Goal: Information Seeking & Learning: Learn about a topic

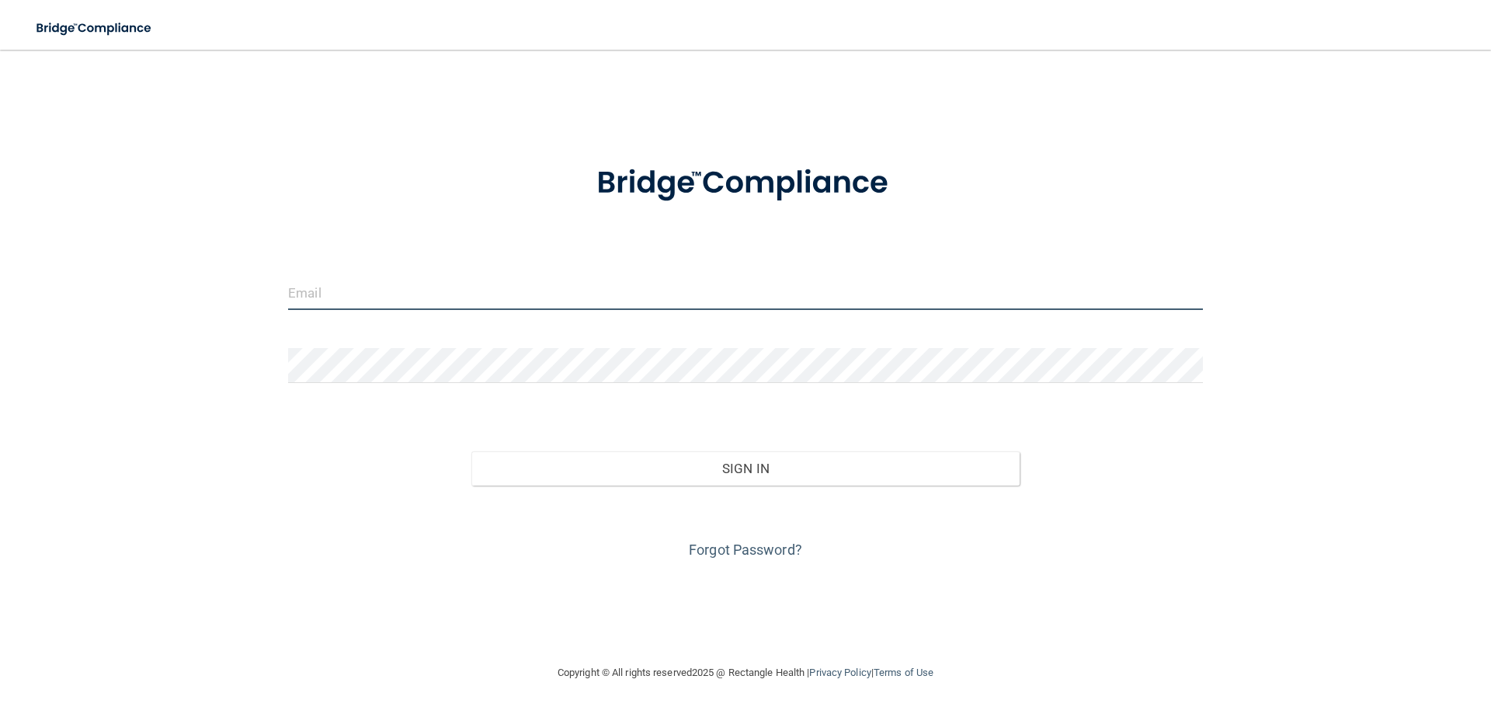
type input "[EMAIL_ADDRESS][DOMAIN_NAME]"
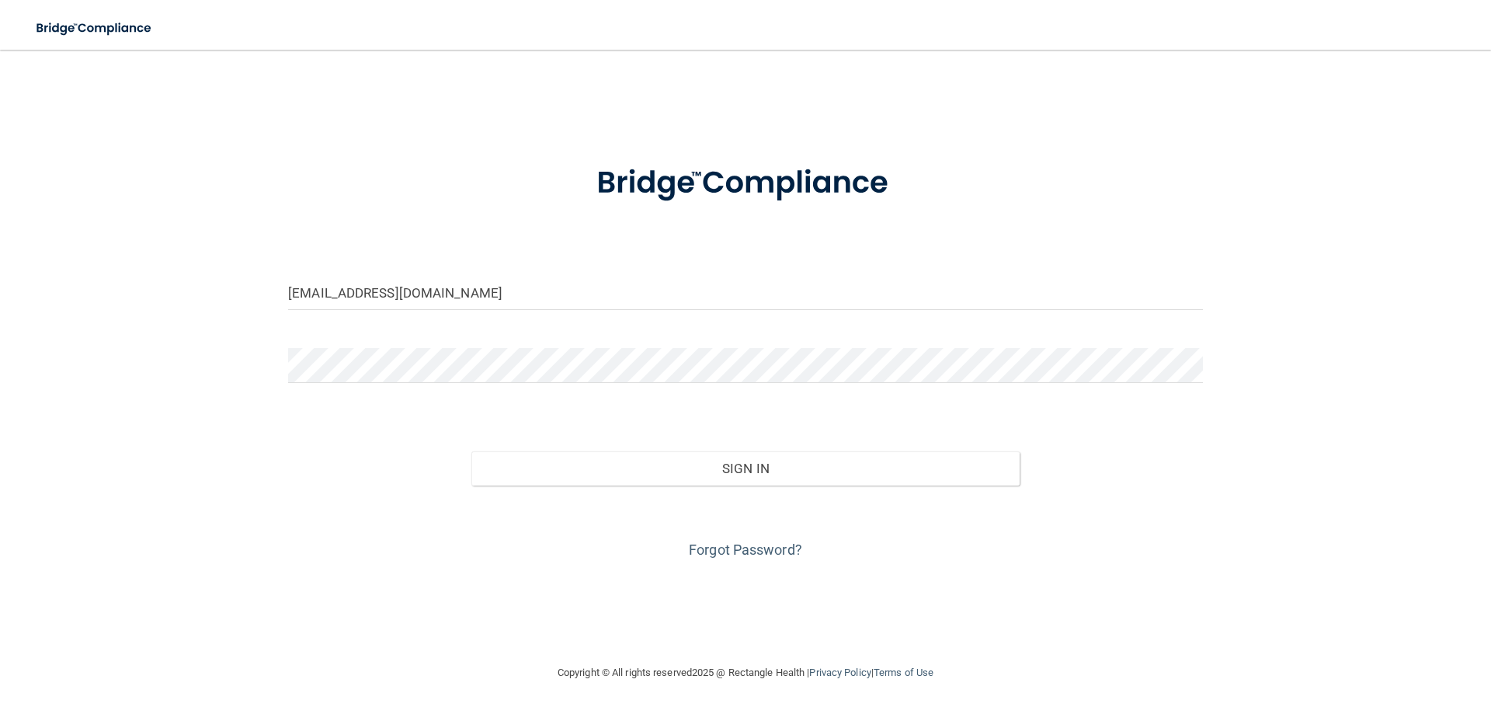
click at [804, 485] on div "Forgot Password?" at bounding box center [745, 524] width 938 height 78
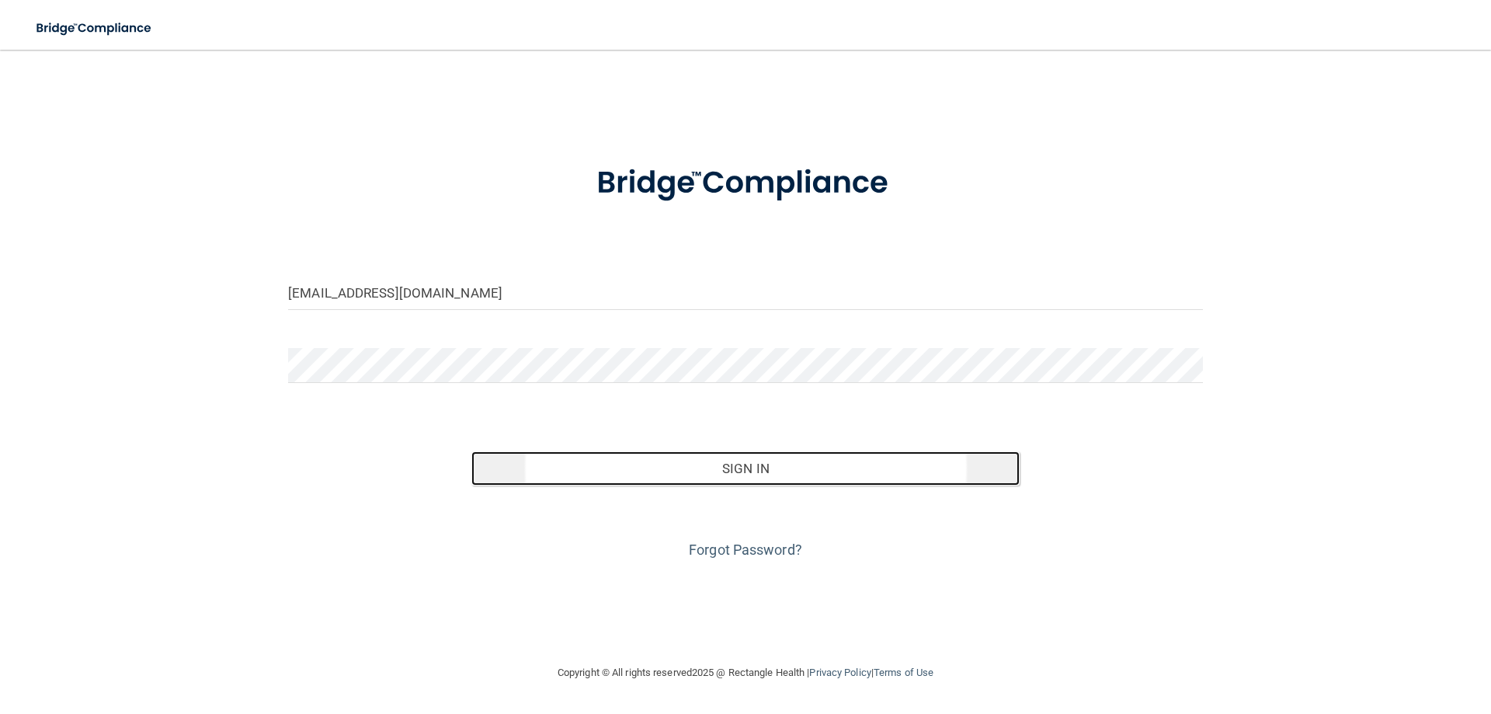
click at [801, 474] on button "Sign In" at bounding box center [745, 468] width 549 height 34
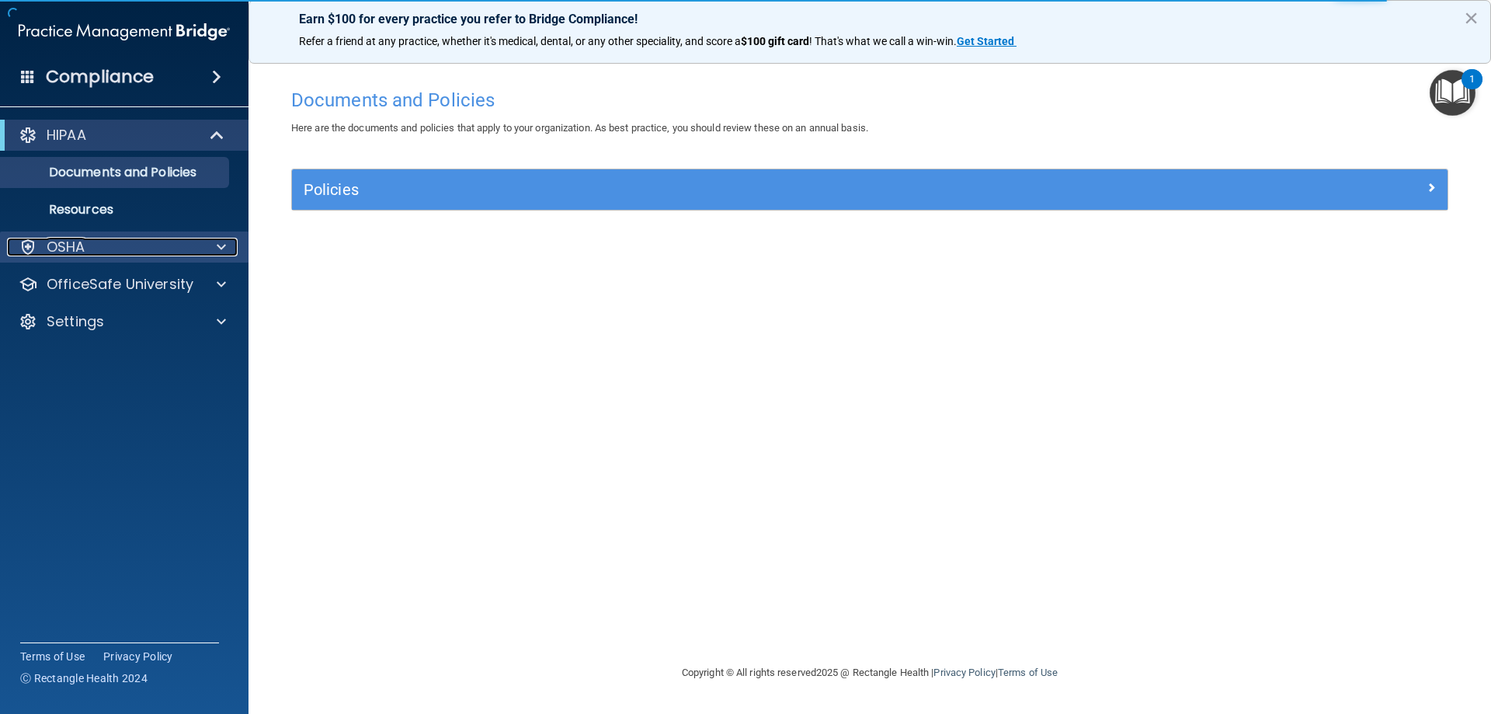
click at [215, 249] on div at bounding box center [219, 247] width 39 height 19
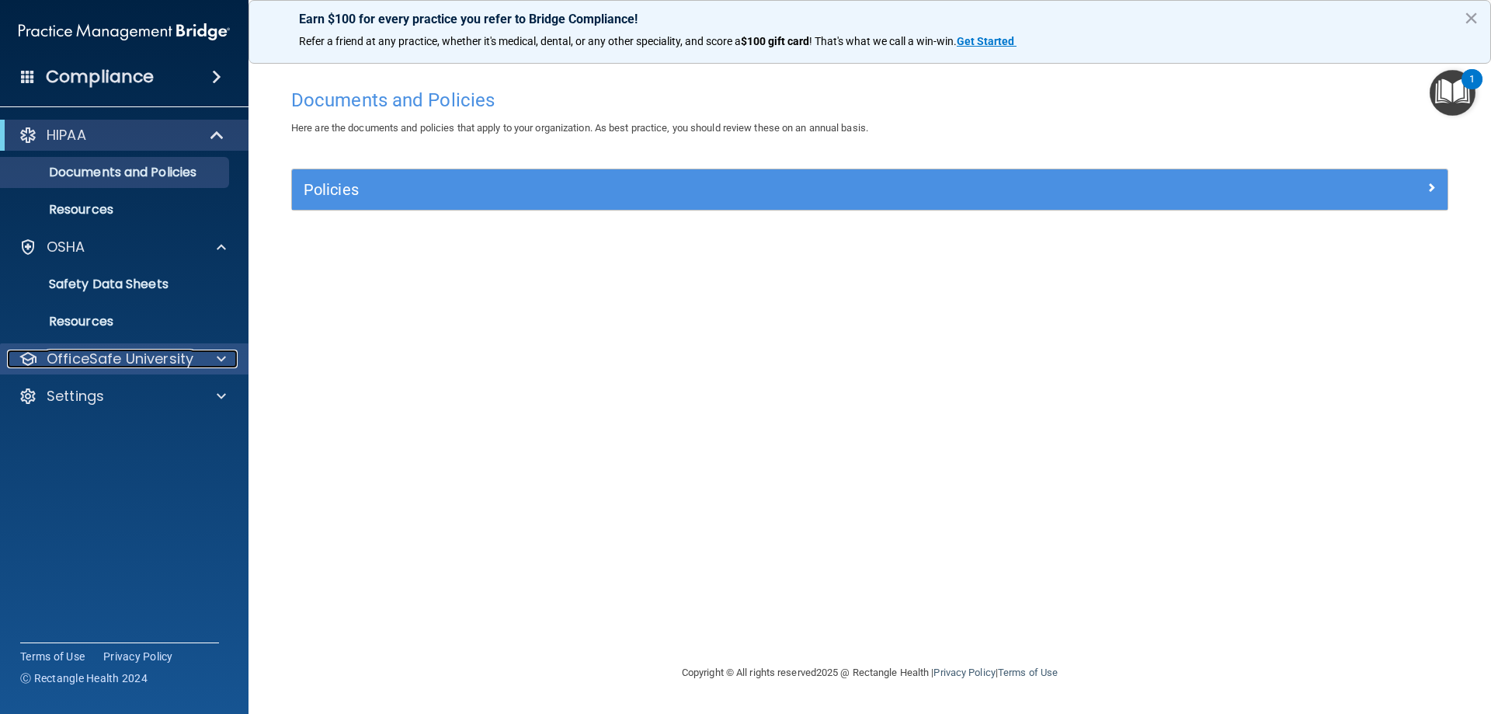
click at [218, 359] on span at bounding box center [221, 358] width 9 height 19
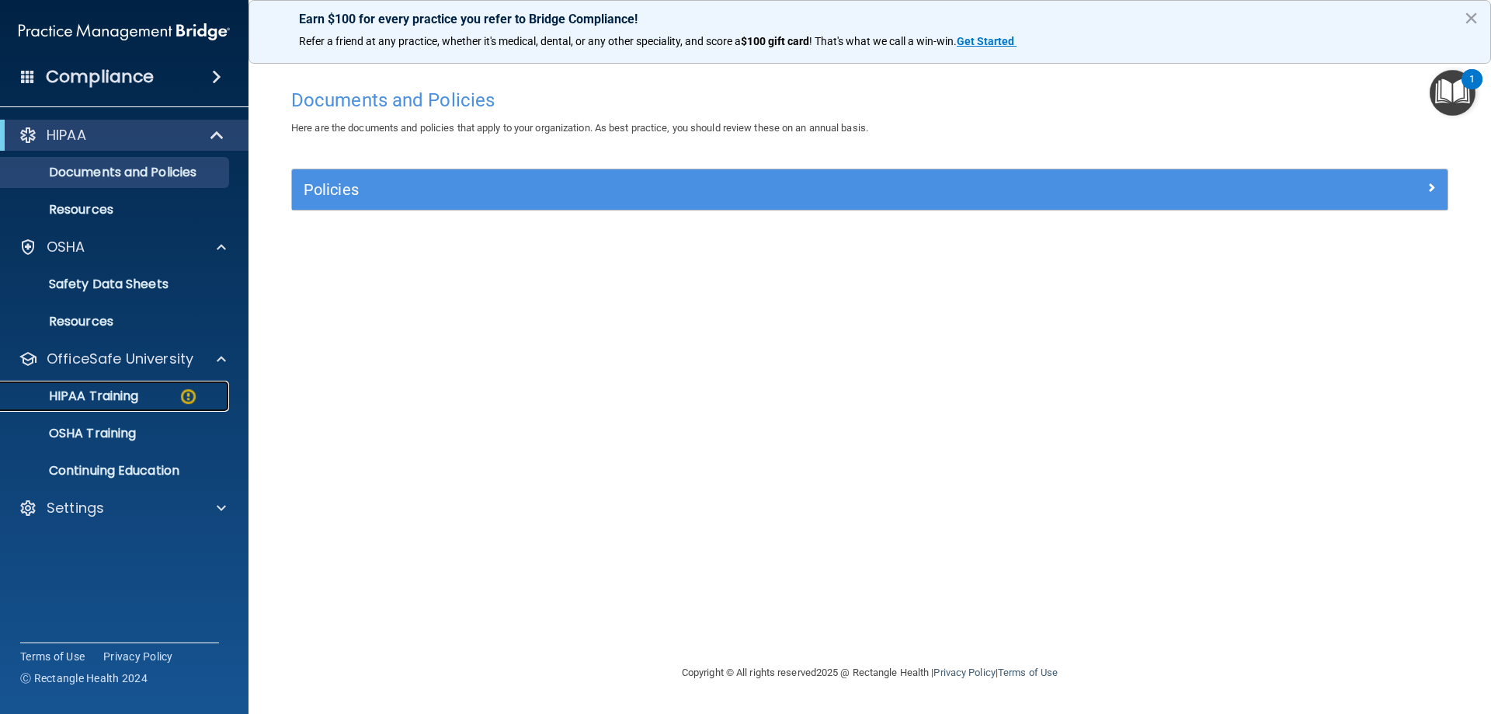
click at [188, 404] on img at bounding box center [188, 396] width 19 height 19
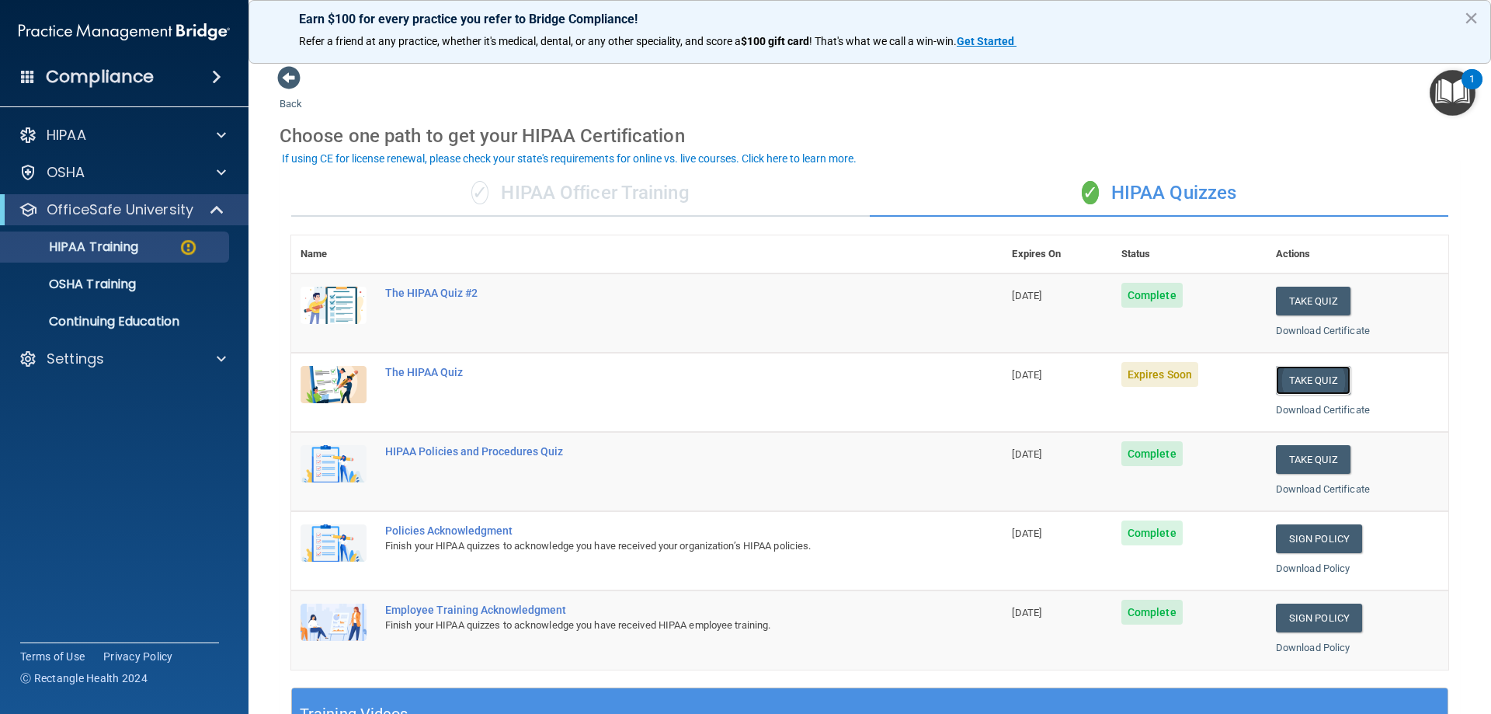
click at [1307, 374] on button "Take Quiz" at bounding box center [1313, 380] width 75 height 29
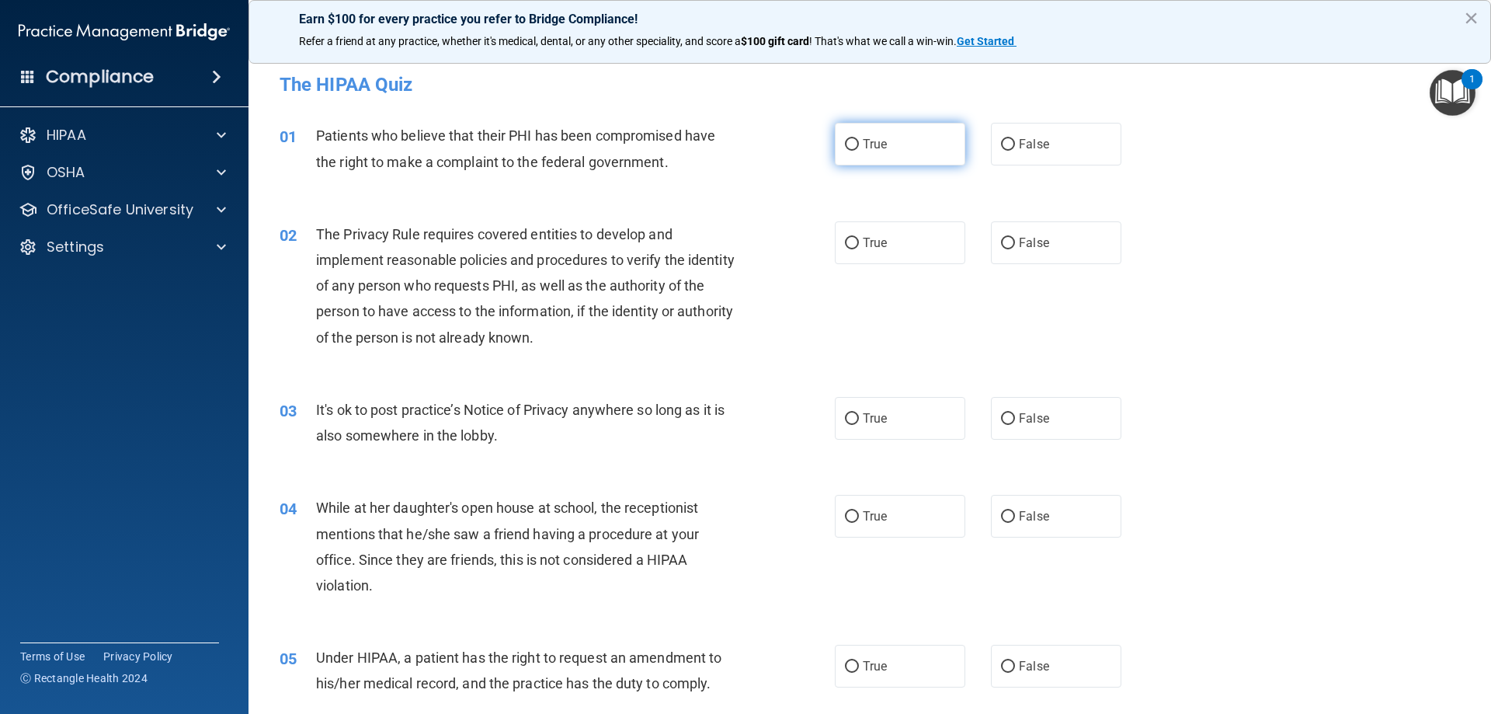
click at [845, 141] on input "True" at bounding box center [852, 145] width 14 height 12
radio input "true"
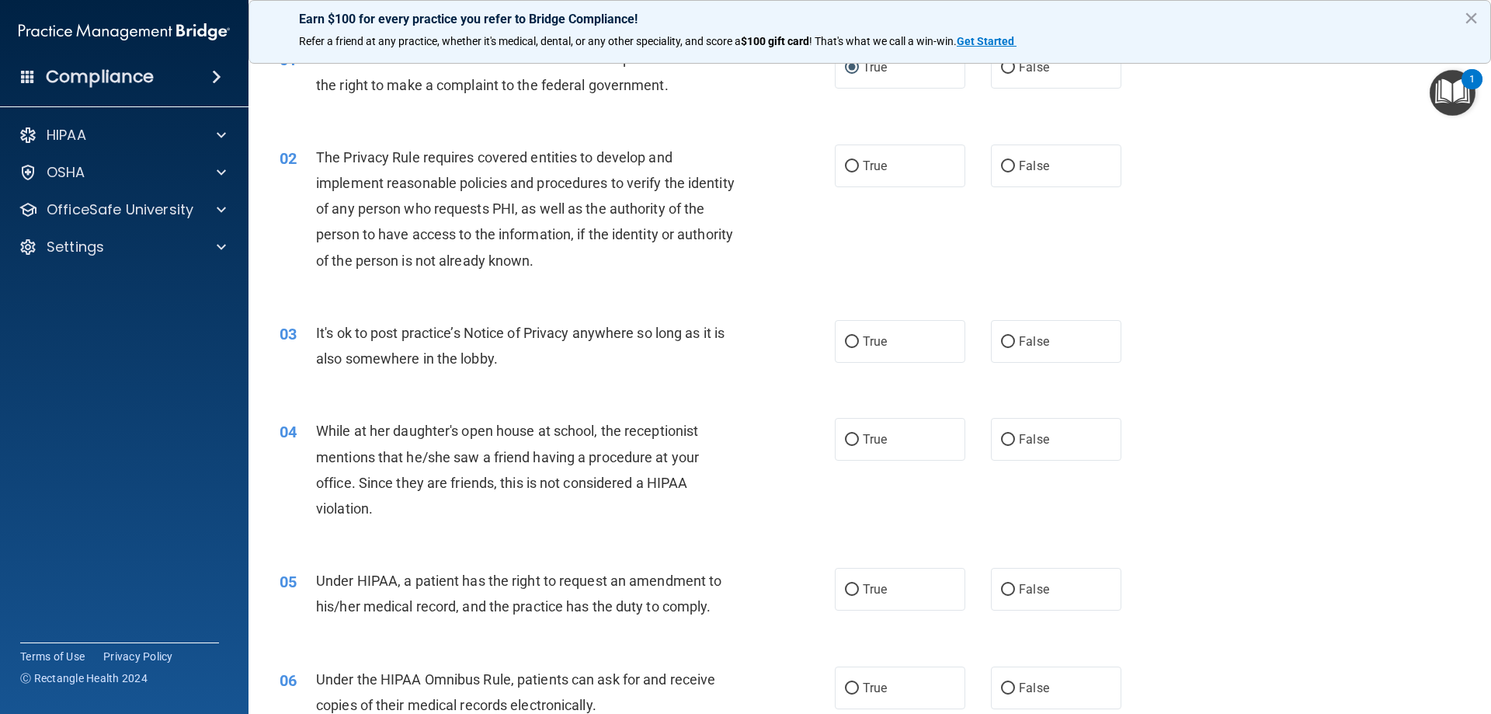
scroll to position [78, 0]
click at [852, 160] on input "True" at bounding box center [852, 166] width 14 height 12
radio input "true"
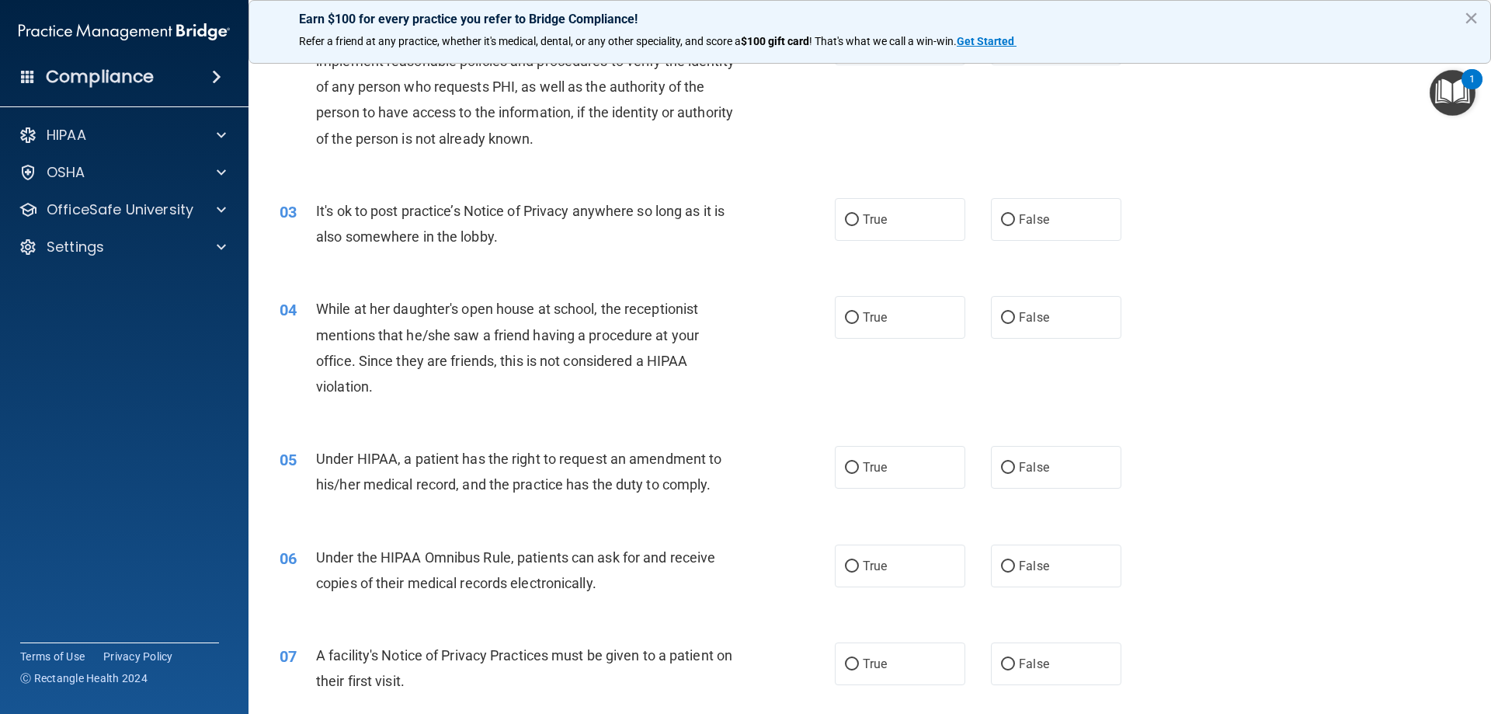
scroll to position [233, 0]
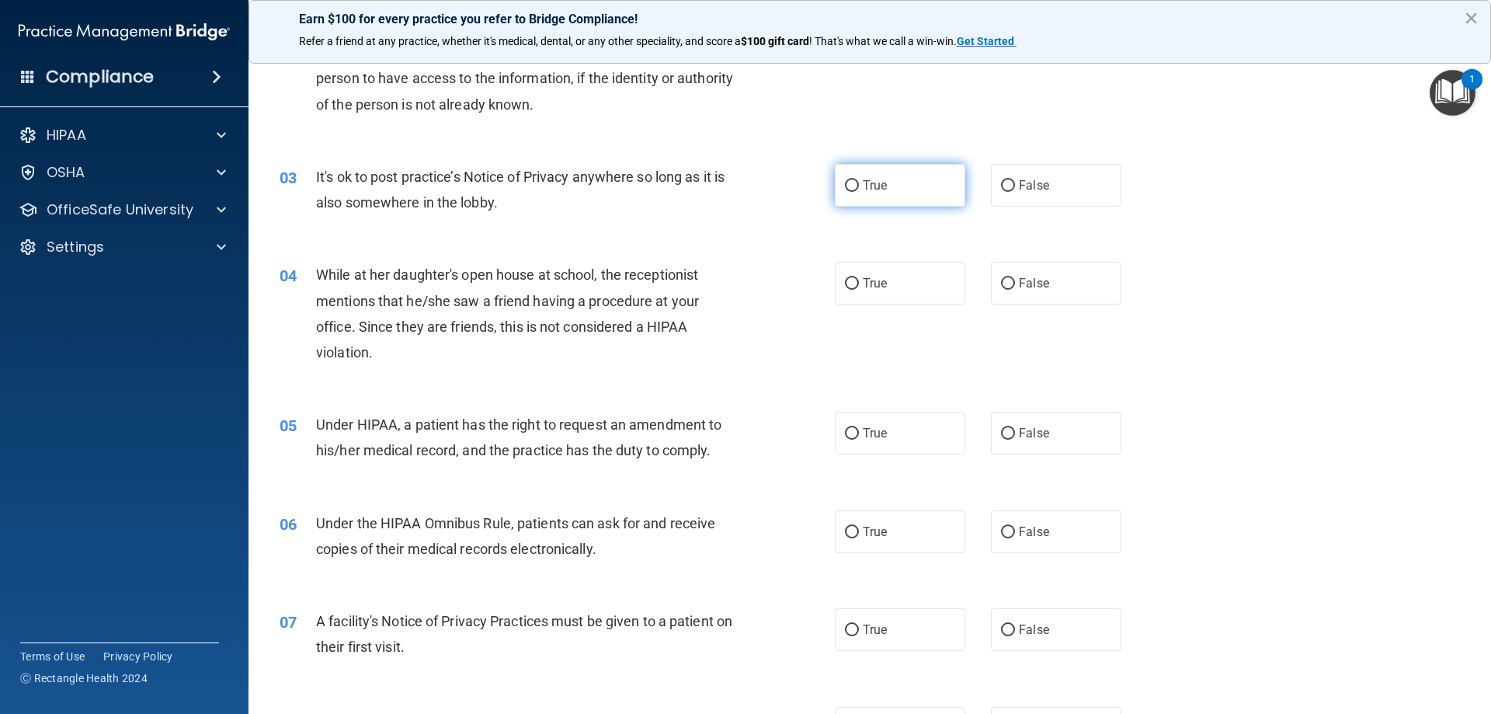
click at [853, 189] on label "True" at bounding box center [900, 185] width 130 height 43
click at [853, 189] on input "True" at bounding box center [852, 186] width 14 height 12
radio input "true"
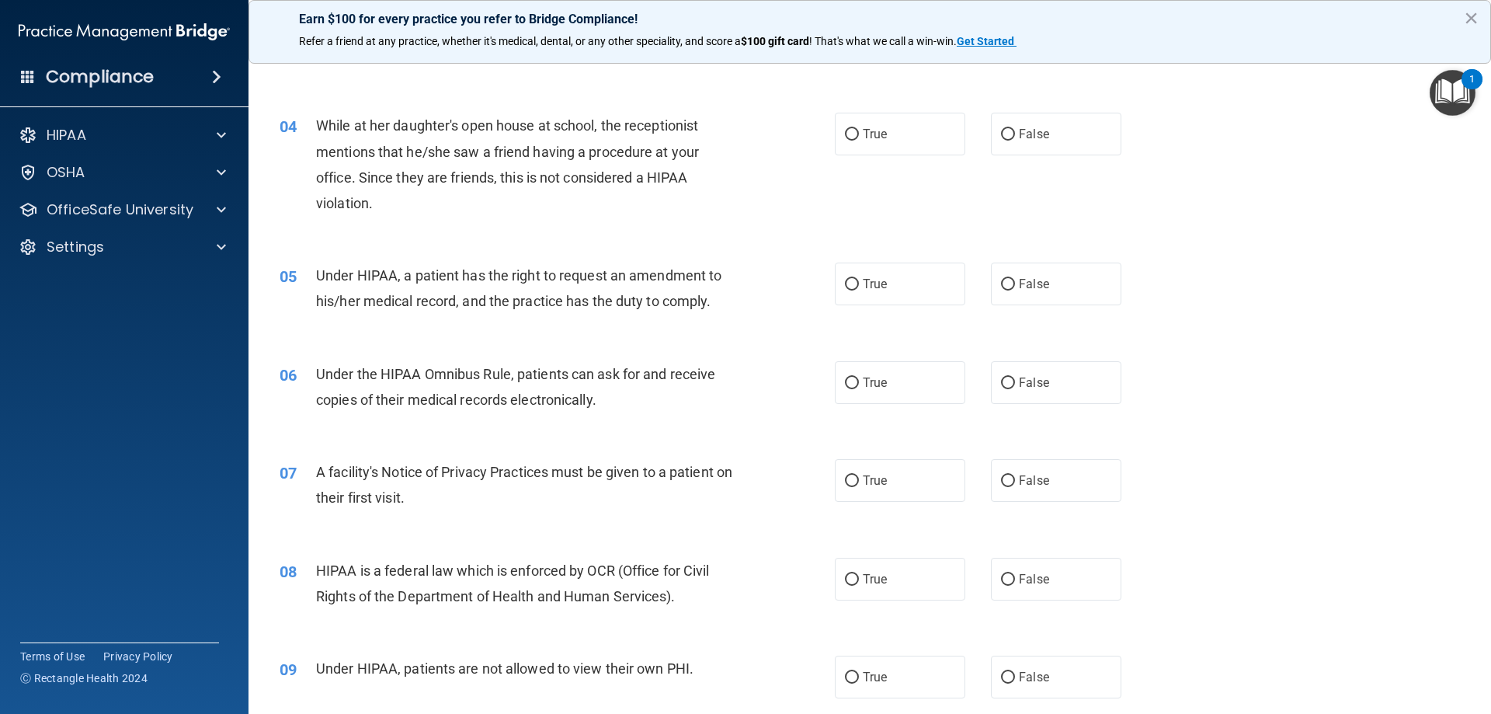
scroll to position [388, 0]
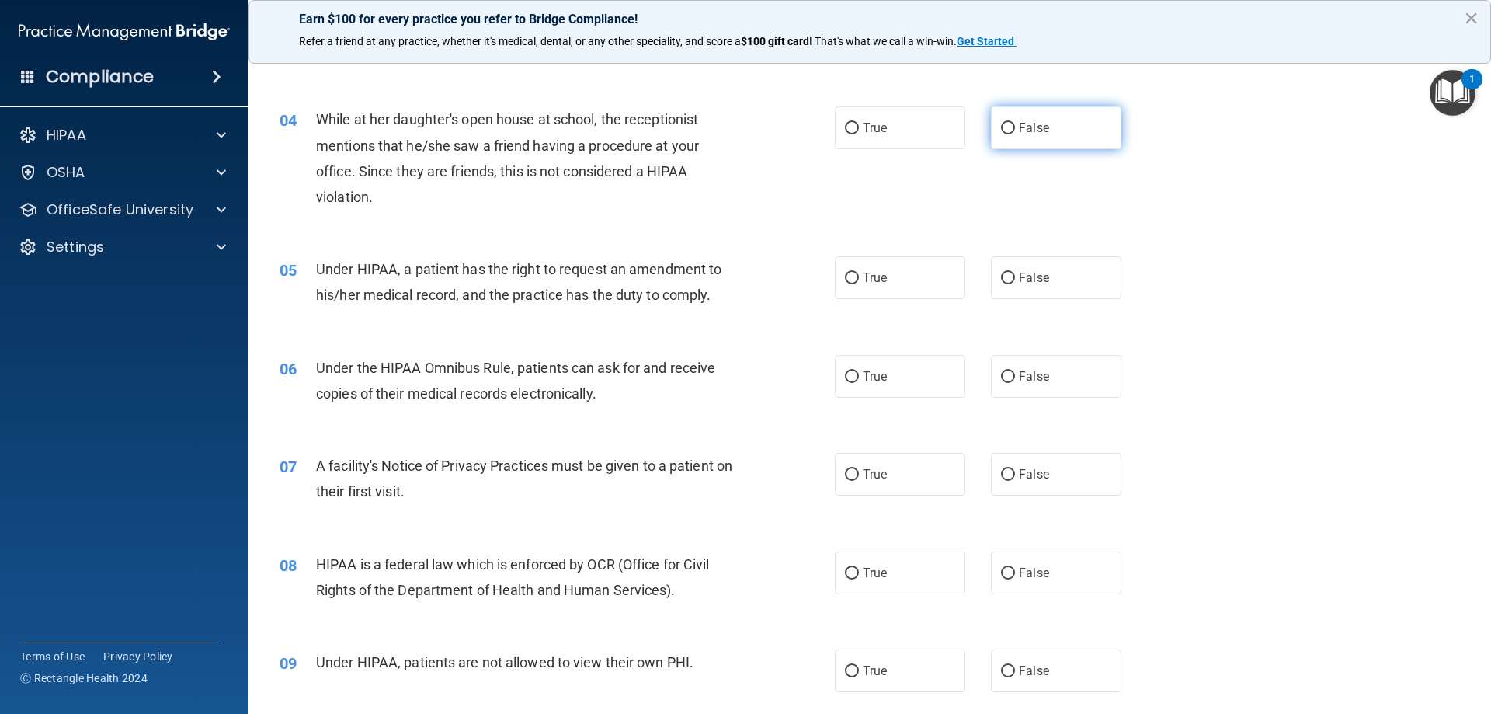
click at [1023, 134] on span "False" at bounding box center [1034, 127] width 30 height 15
click at [1015, 134] on input "False" at bounding box center [1008, 129] width 14 height 12
radio input "true"
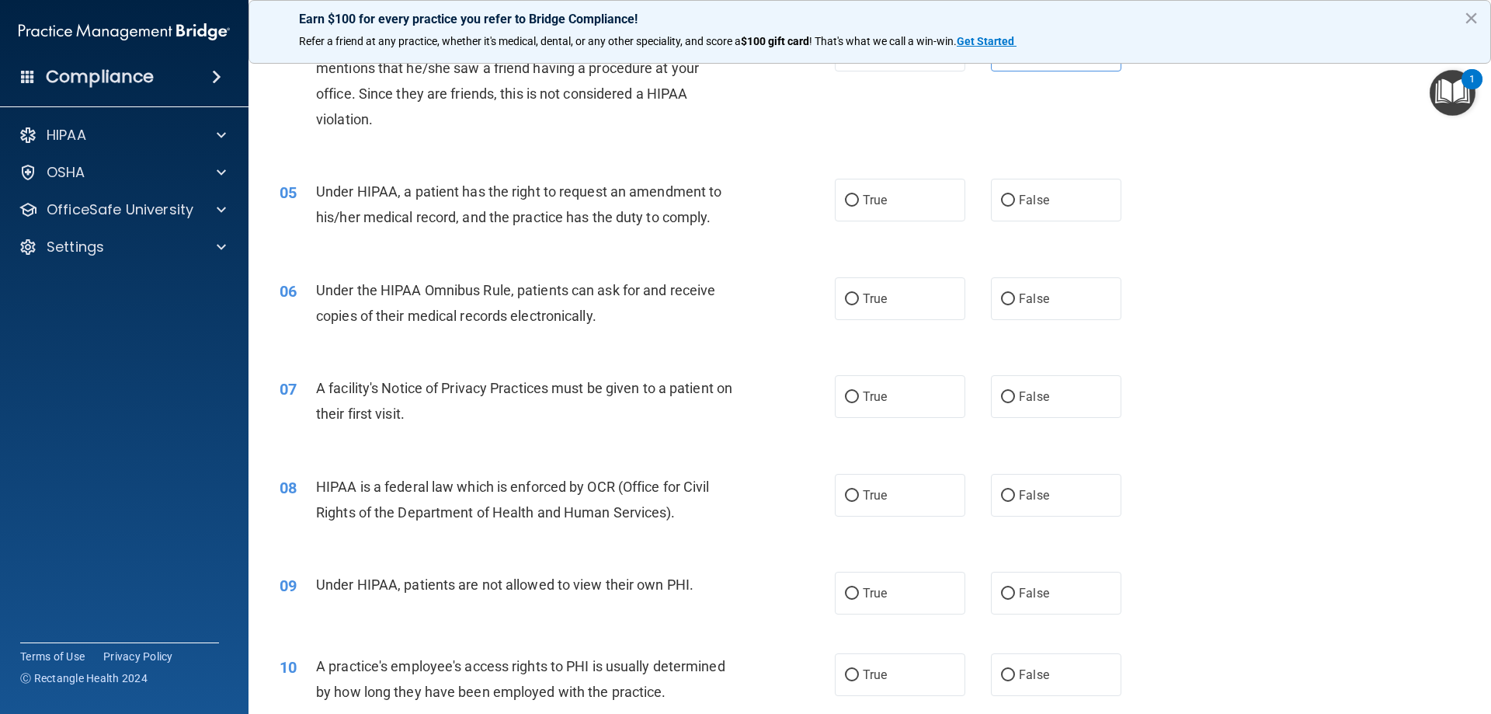
scroll to position [544, 0]
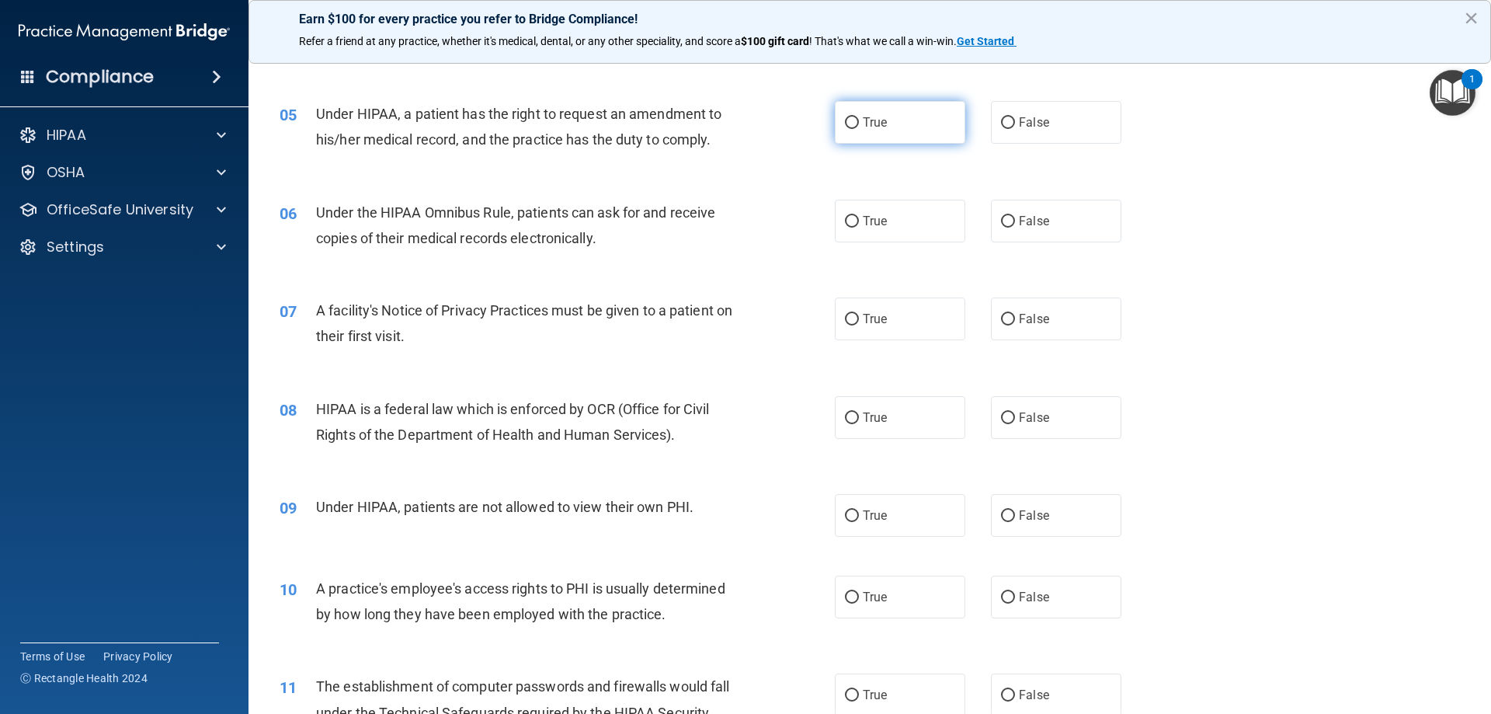
click at [845, 123] on input "True" at bounding box center [852, 123] width 14 height 12
radio input "true"
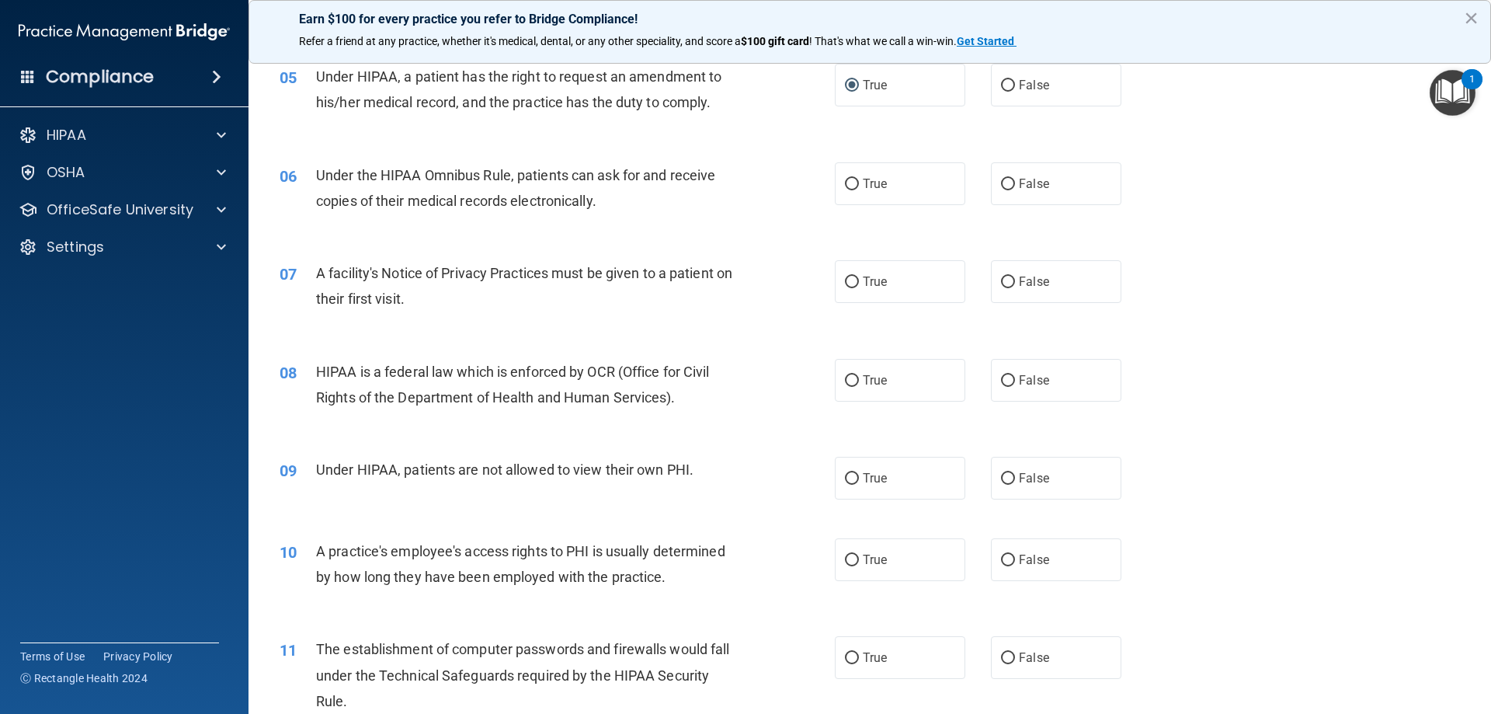
scroll to position [621, 0]
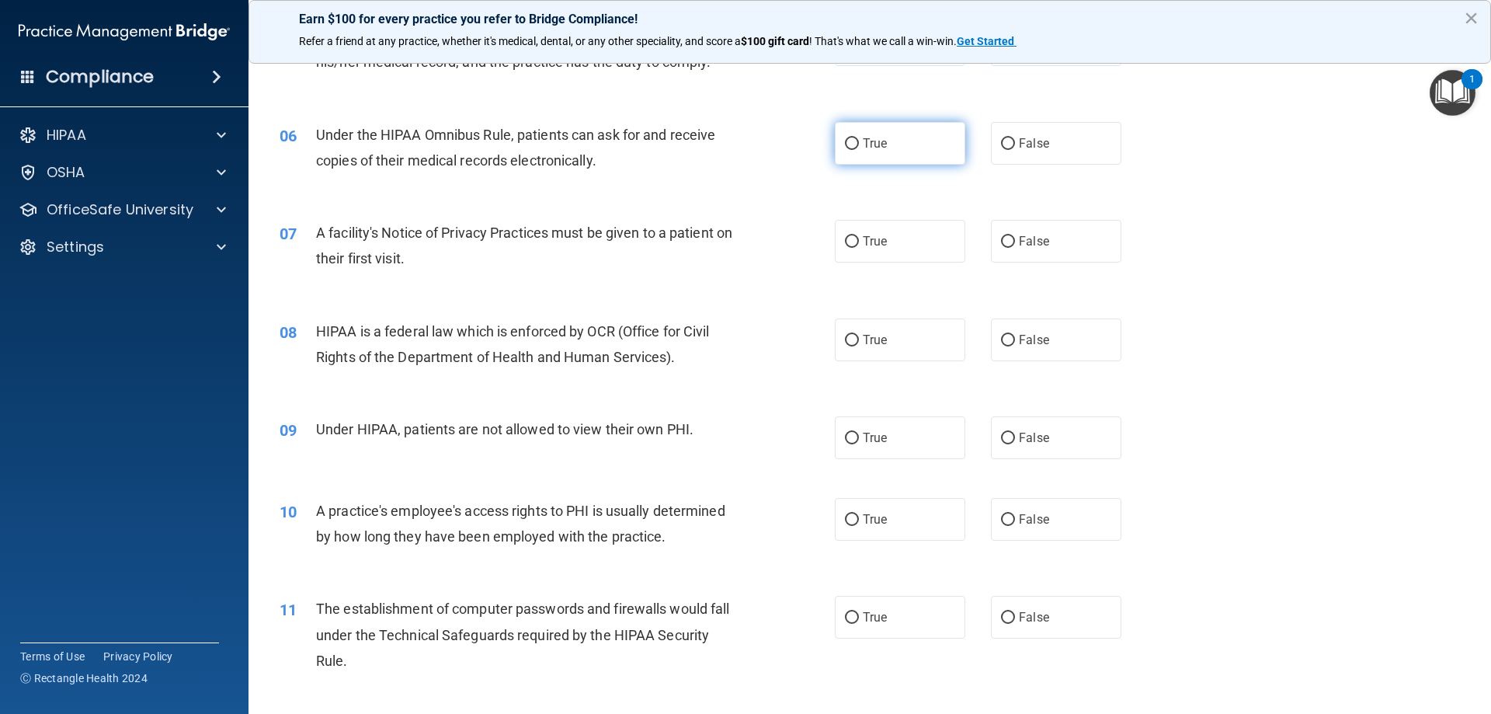
click at [845, 141] on input "True" at bounding box center [852, 144] width 14 height 12
radio input "true"
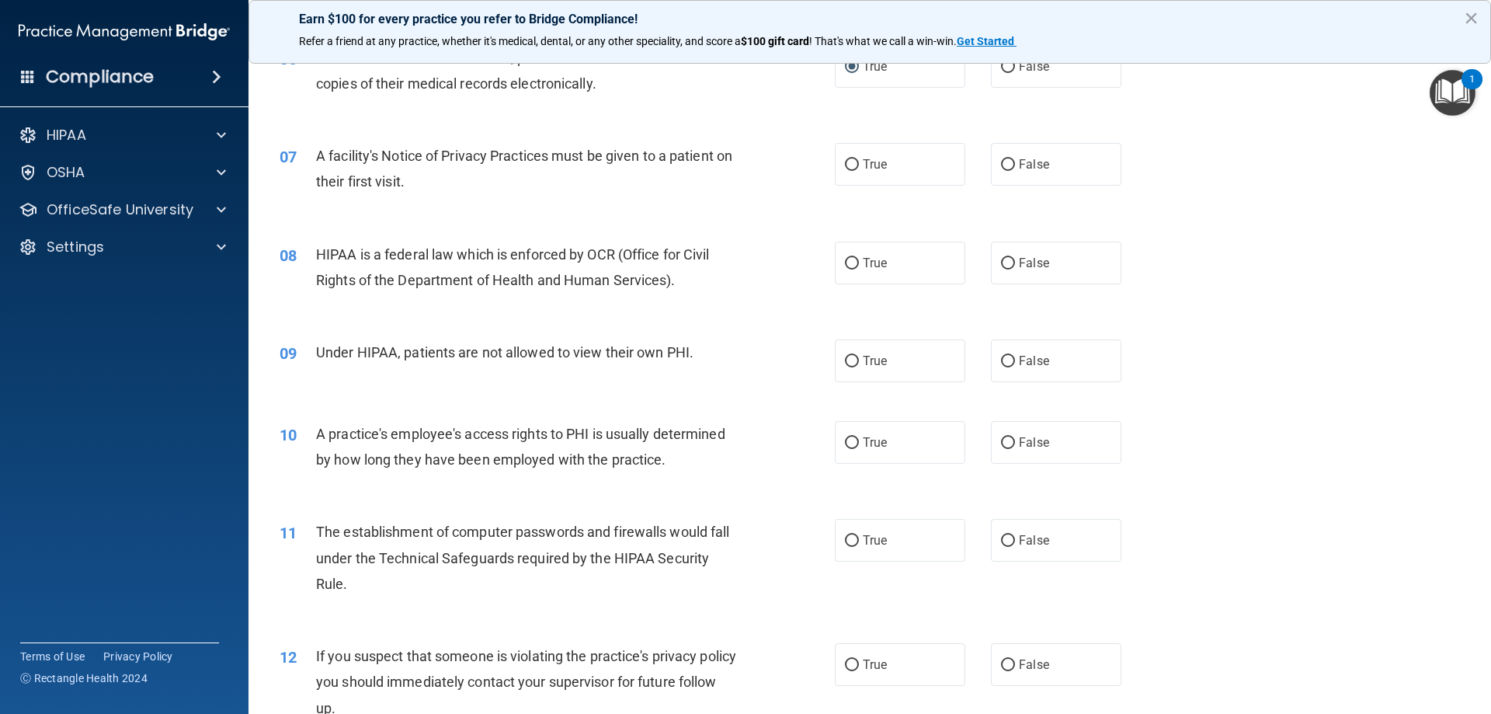
scroll to position [699, 0]
click at [870, 165] on span "True" at bounding box center [875, 163] width 24 height 15
click at [859, 165] on input "True" at bounding box center [852, 164] width 14 height 12
radio input "true"
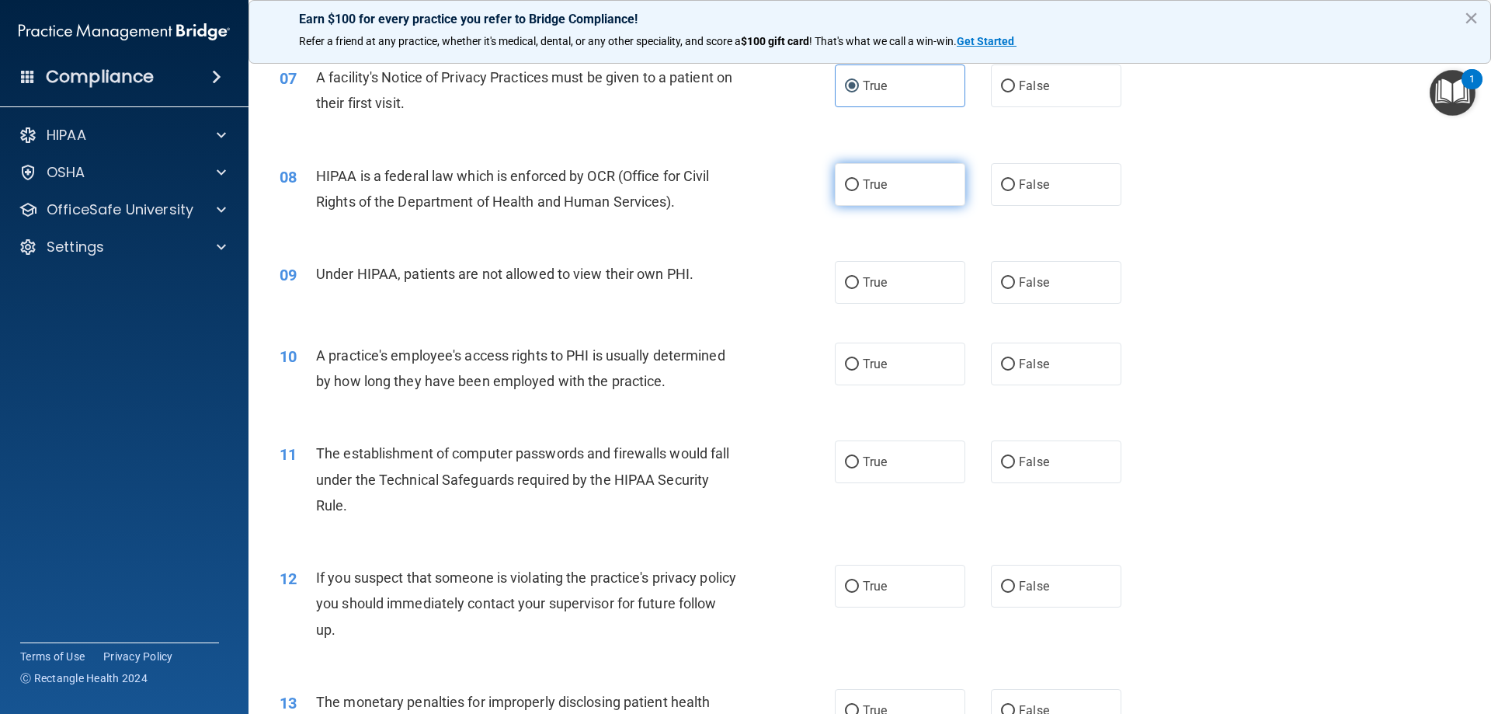
click at [850, 186] on input "True" at bounding box center [852, 185] width 14 height 12
radio input "true"
click at [1023, 279] on span "False" at bounding box center [1034, 282] width 30 height 15
click at [1015, 279] on input "False" at bounding box center [1008, 283] width 14 height 12
radio input "true"
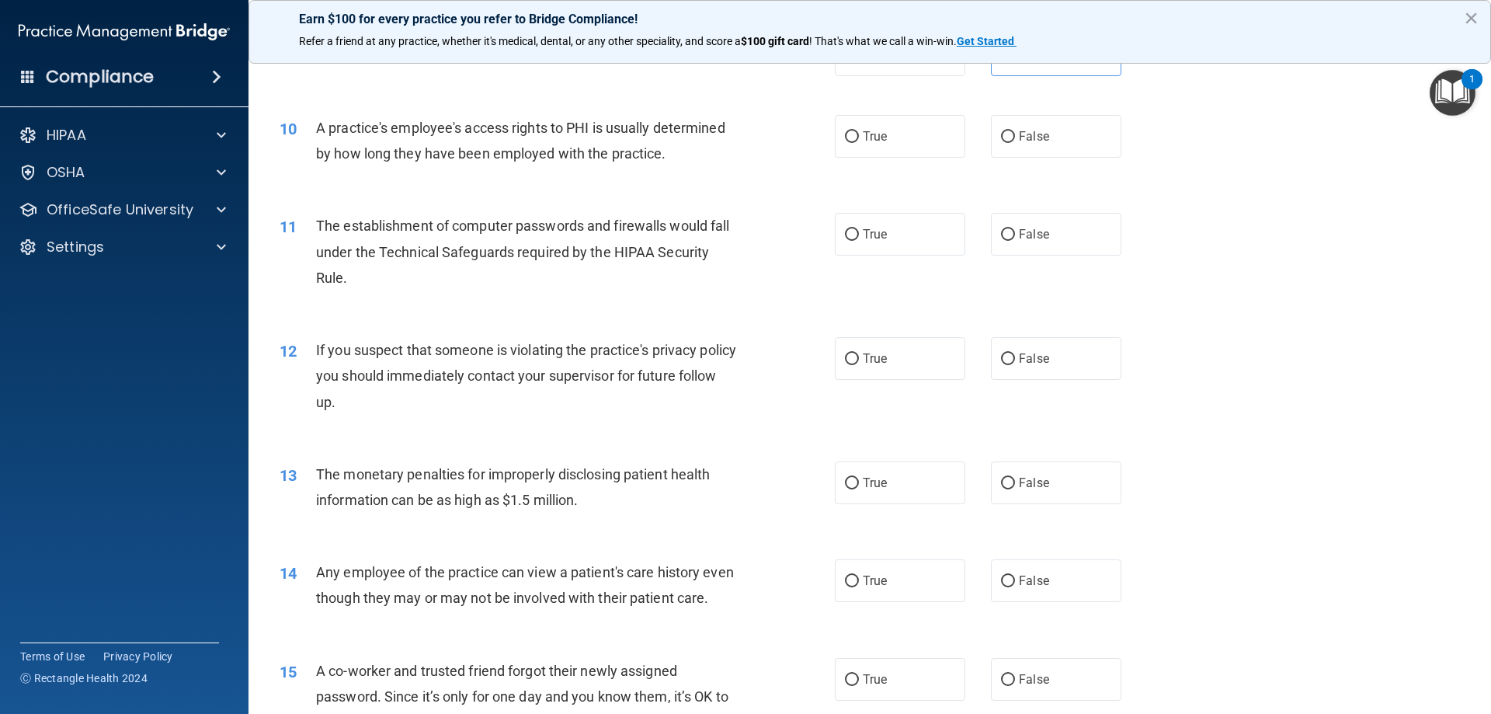
scroll to position [1009, 0]
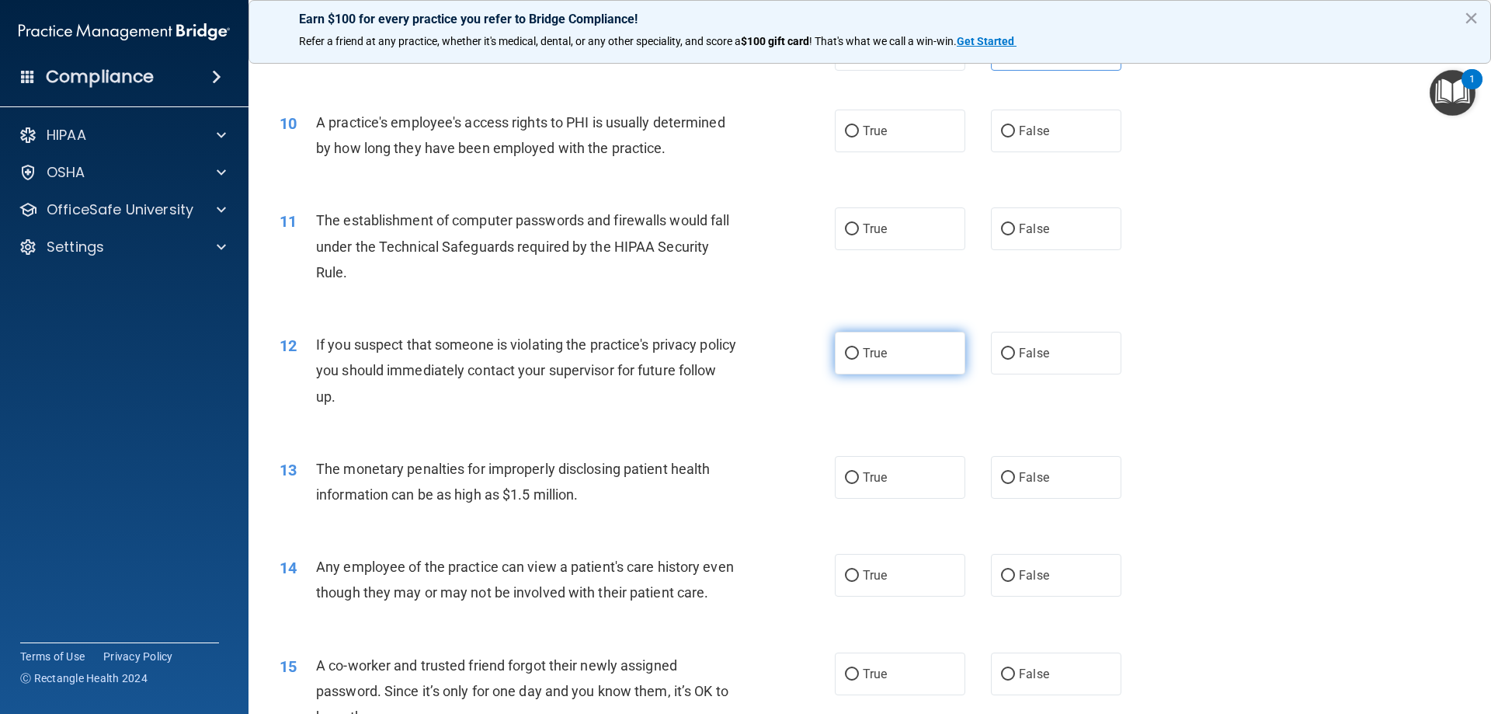
click at [880, 350] on span "True" at bounding box center [875, 353] width 24 height 15
click at [859, 350] on input "True" at bounding box center [852, 354] width 14 height 12
radio input "true"
click at [1009, 125] on label "False" at bounding box center [1056, 130] width 130 height 43
click at [1009, 126] on input "False" at bounding box center [1008, 132] width 14 height 12
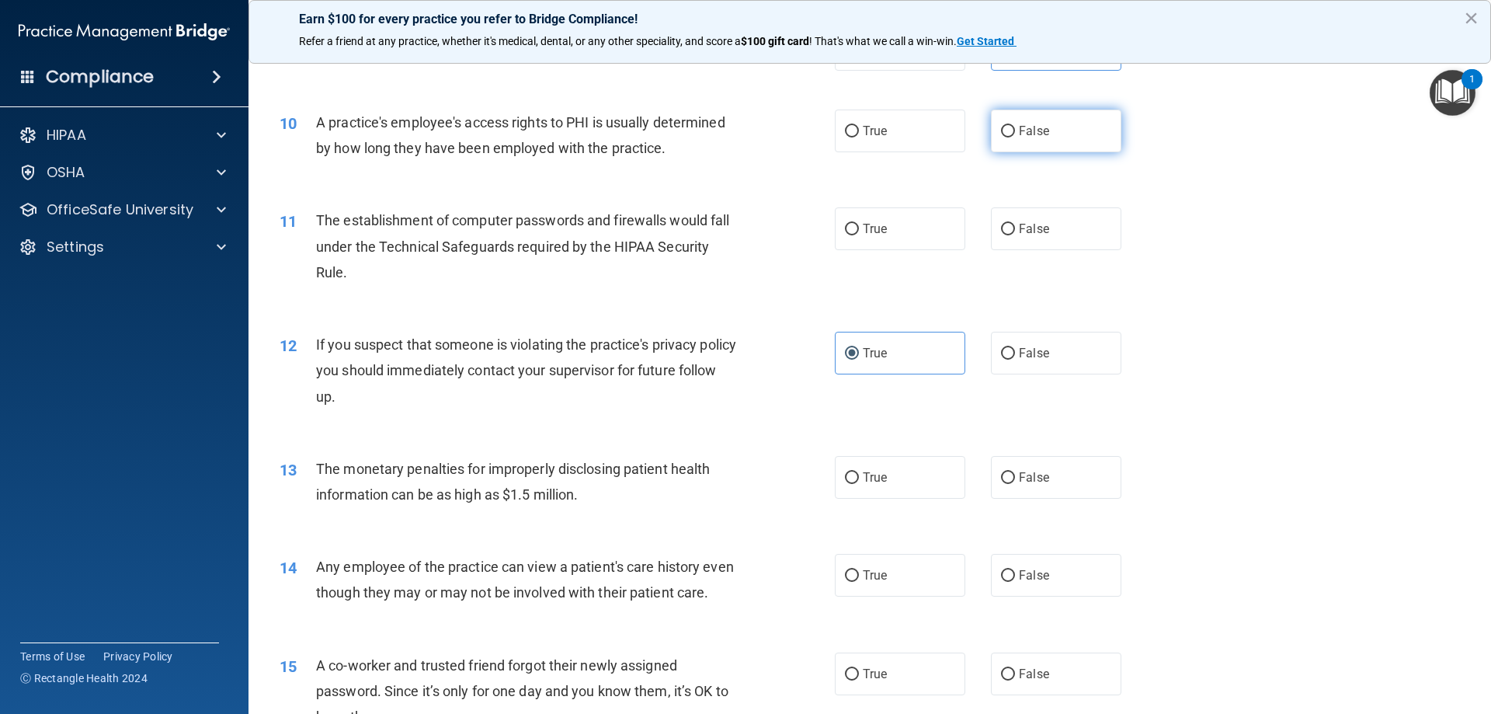
radio input "true"
click at [862, 220] on label "True" at bounding box center [900, 228] width 130 height 43
click at [859, 224] on input "True" at bounding box center [852, 230] width 14 height 12
radio input "true"
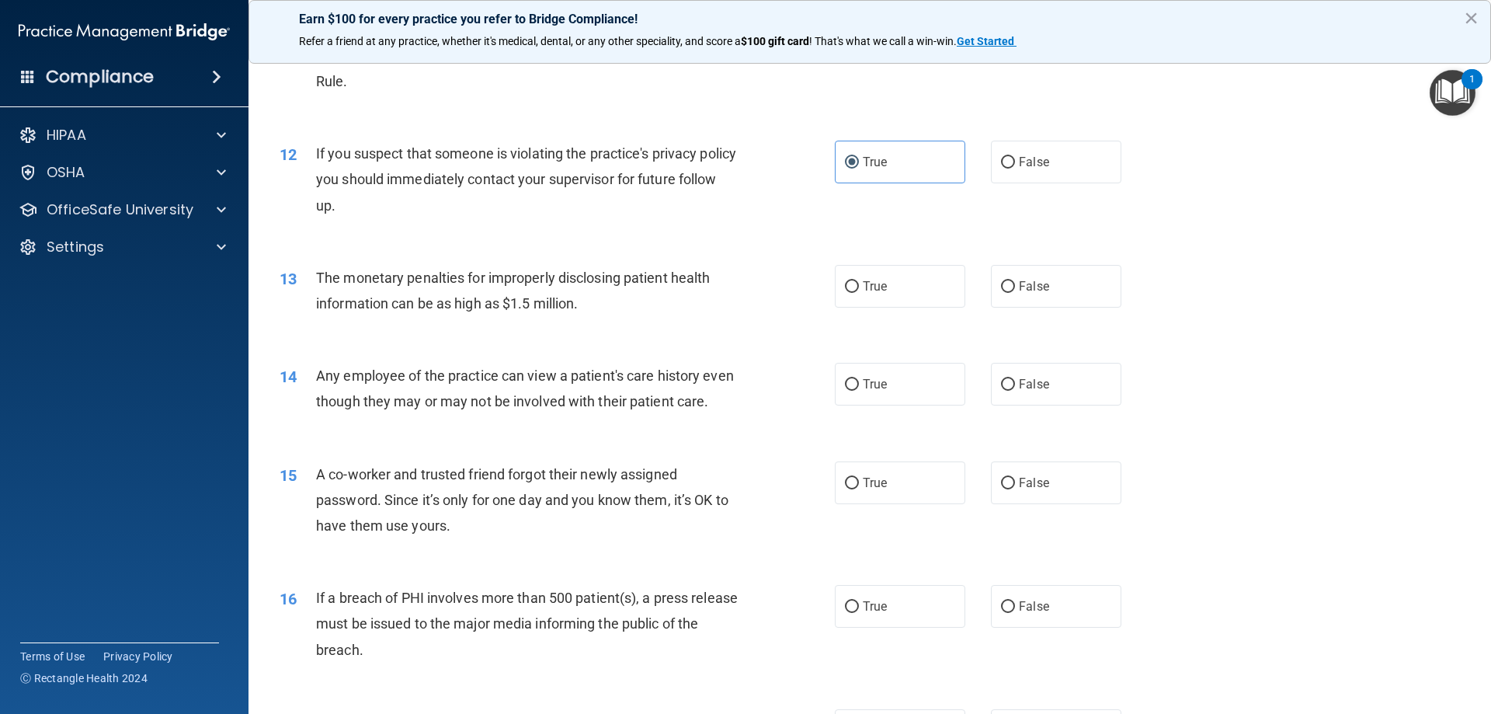
scroll to position [1242, 0]
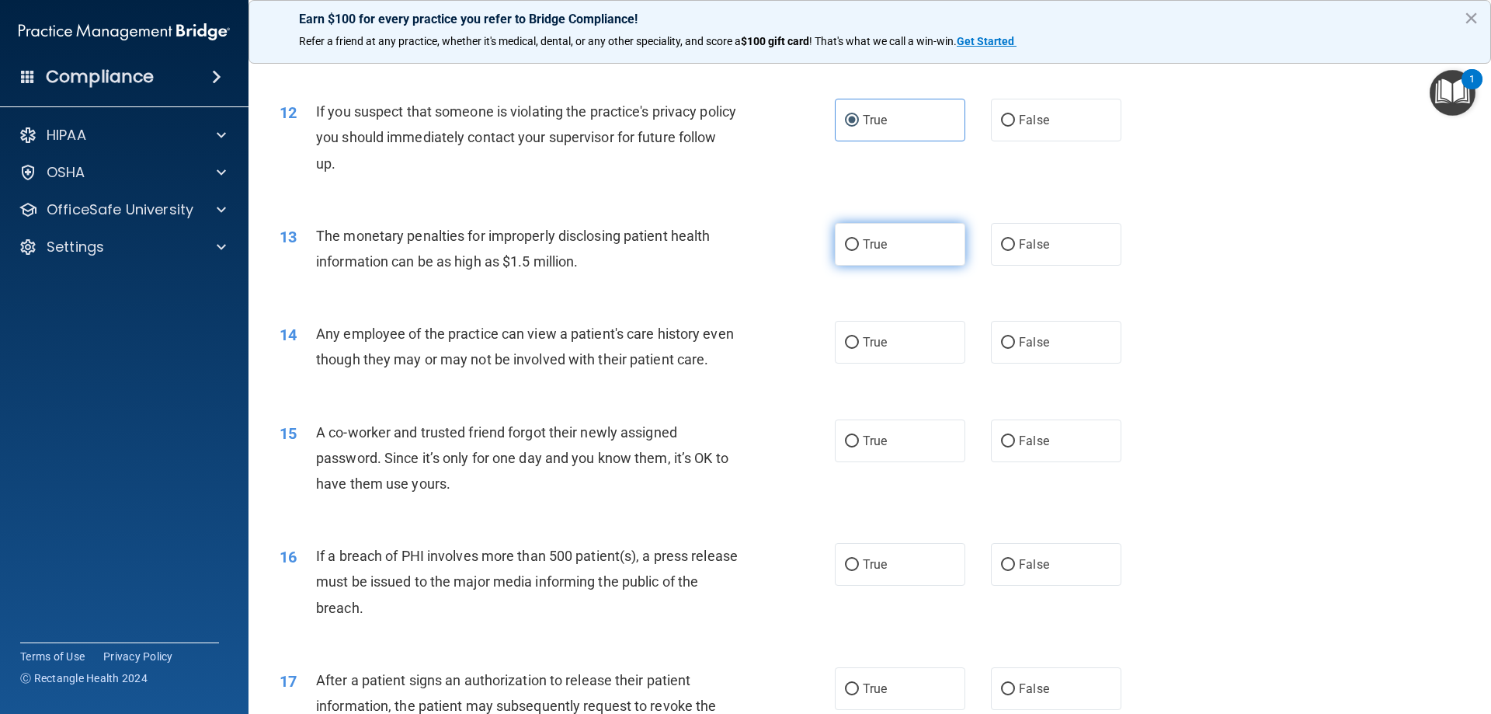
click at [850, 246] on input "True" at bounding box center [852, 245] width 14 height 12
radio input "true"
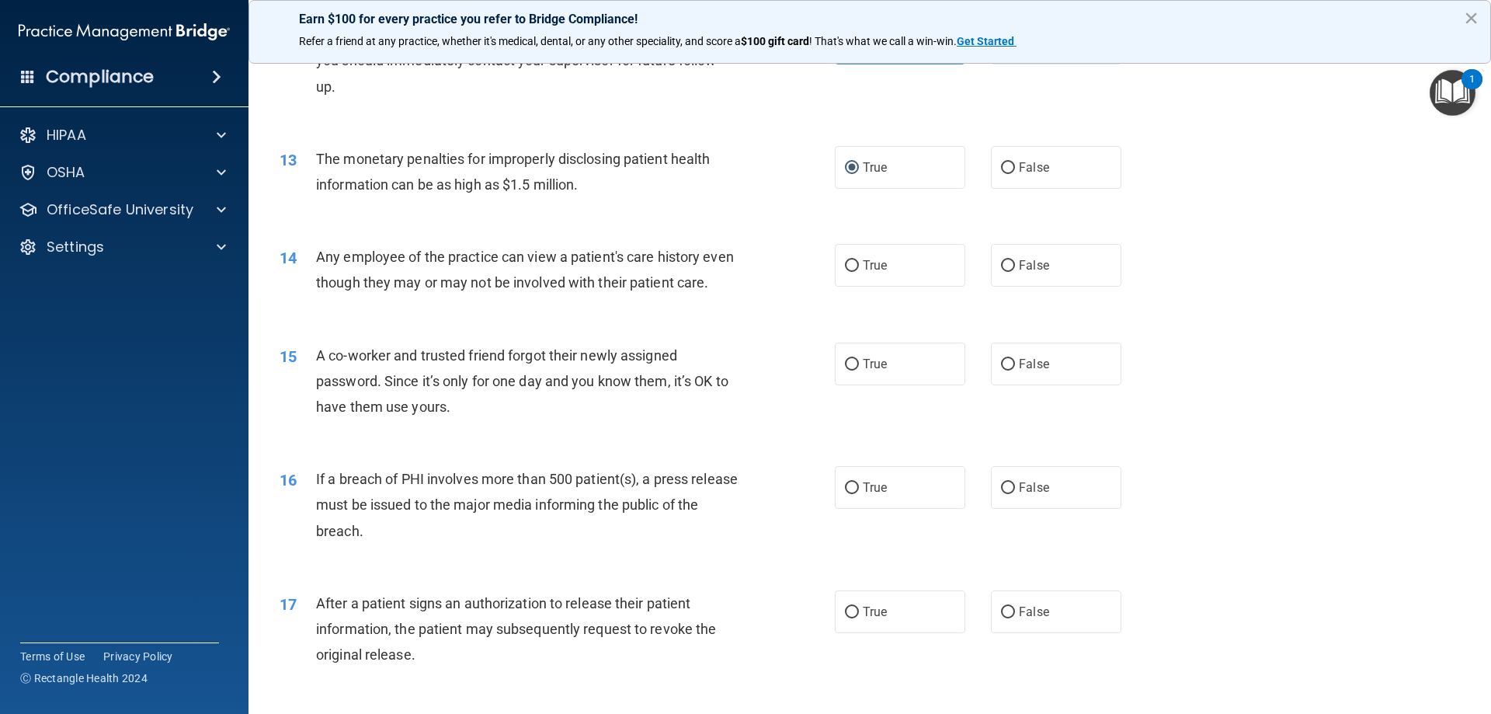
scroll to position [1320, 0]
click at [870, 273] on label "True" at bounding box center [900, 264] width 130 height 43
click at [859, 271] on input "True" at bounding box center [852, 265] width 14 height 12
radio input "true"
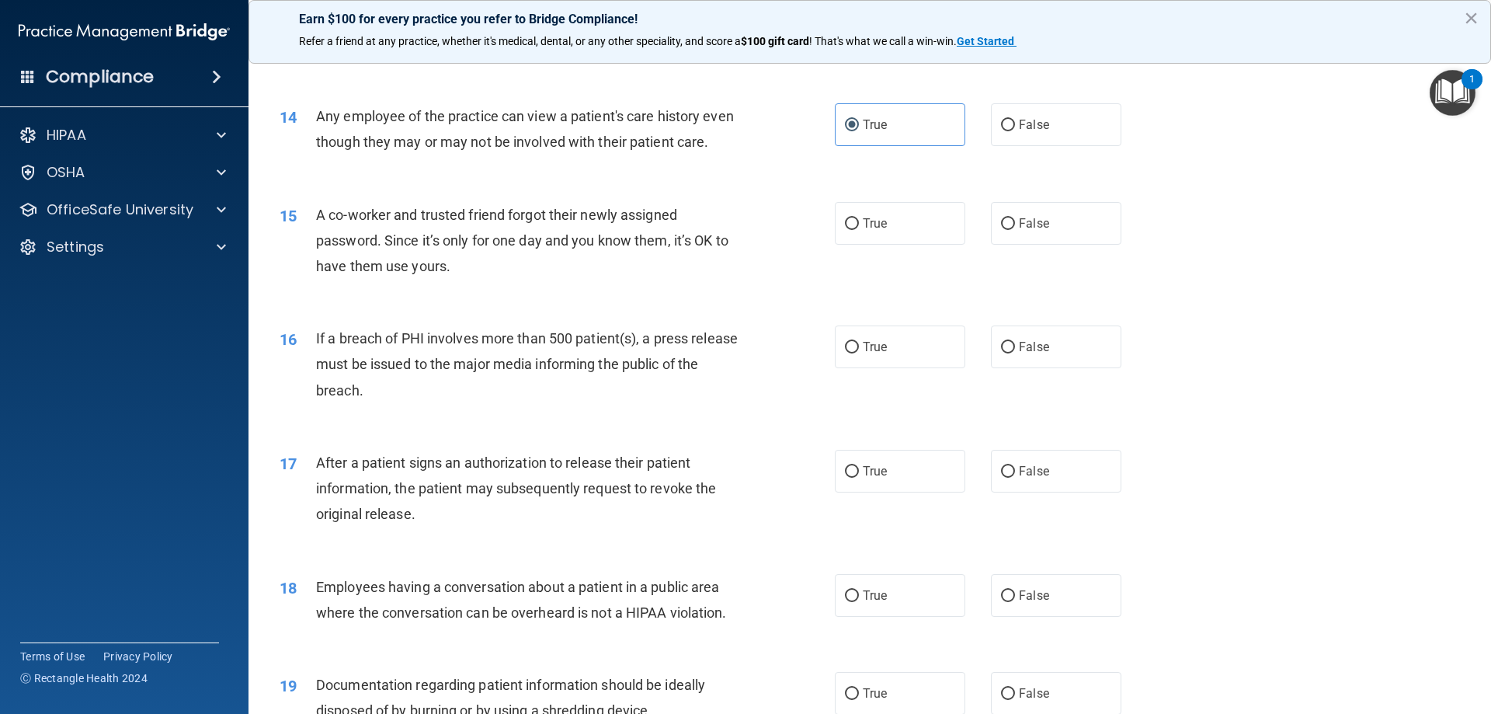
scroll to position [1475, 0]
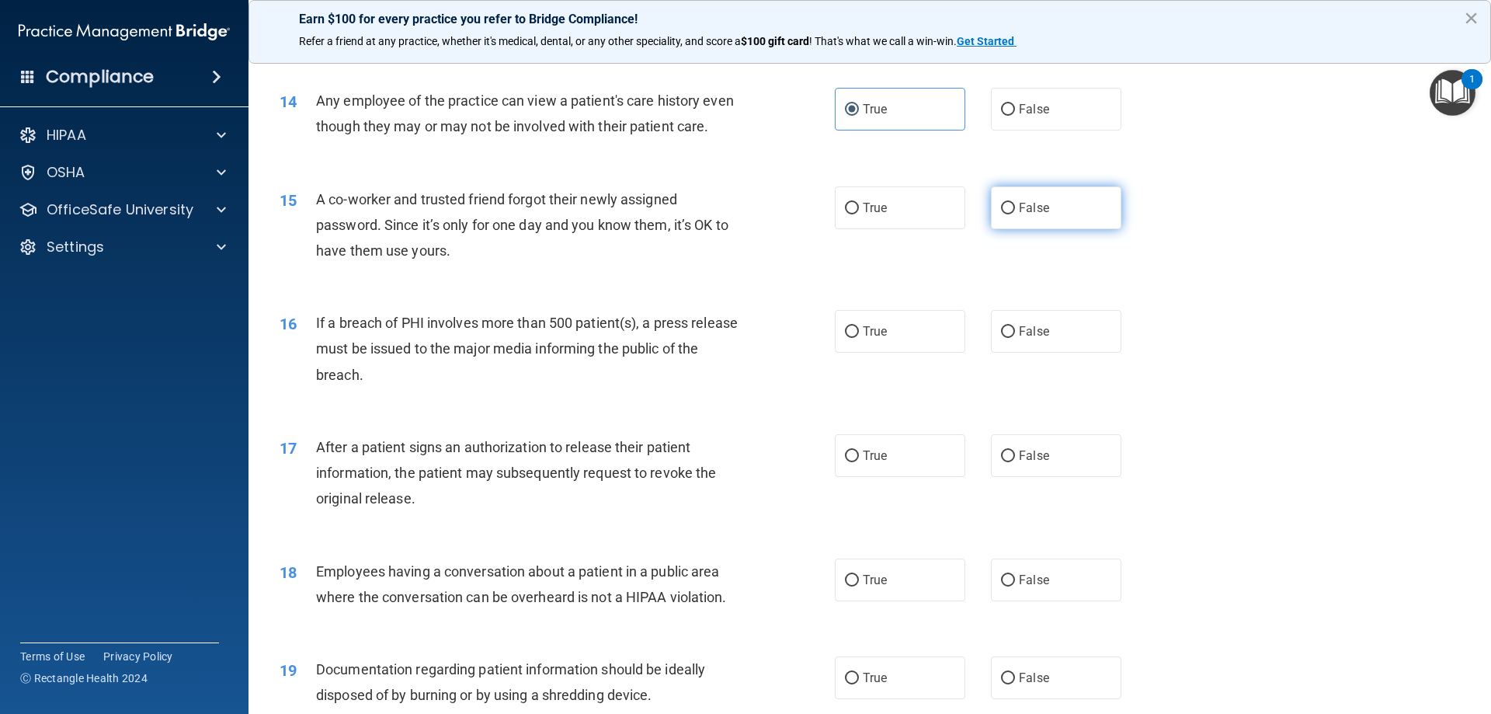
click at [1019, 215] on span "False" at bounding box center [1034, 207] width 30 height 15
click at [1014, 214] on input "False" at bounding box center [1008, 209] width 14 height 12
radio input "true"
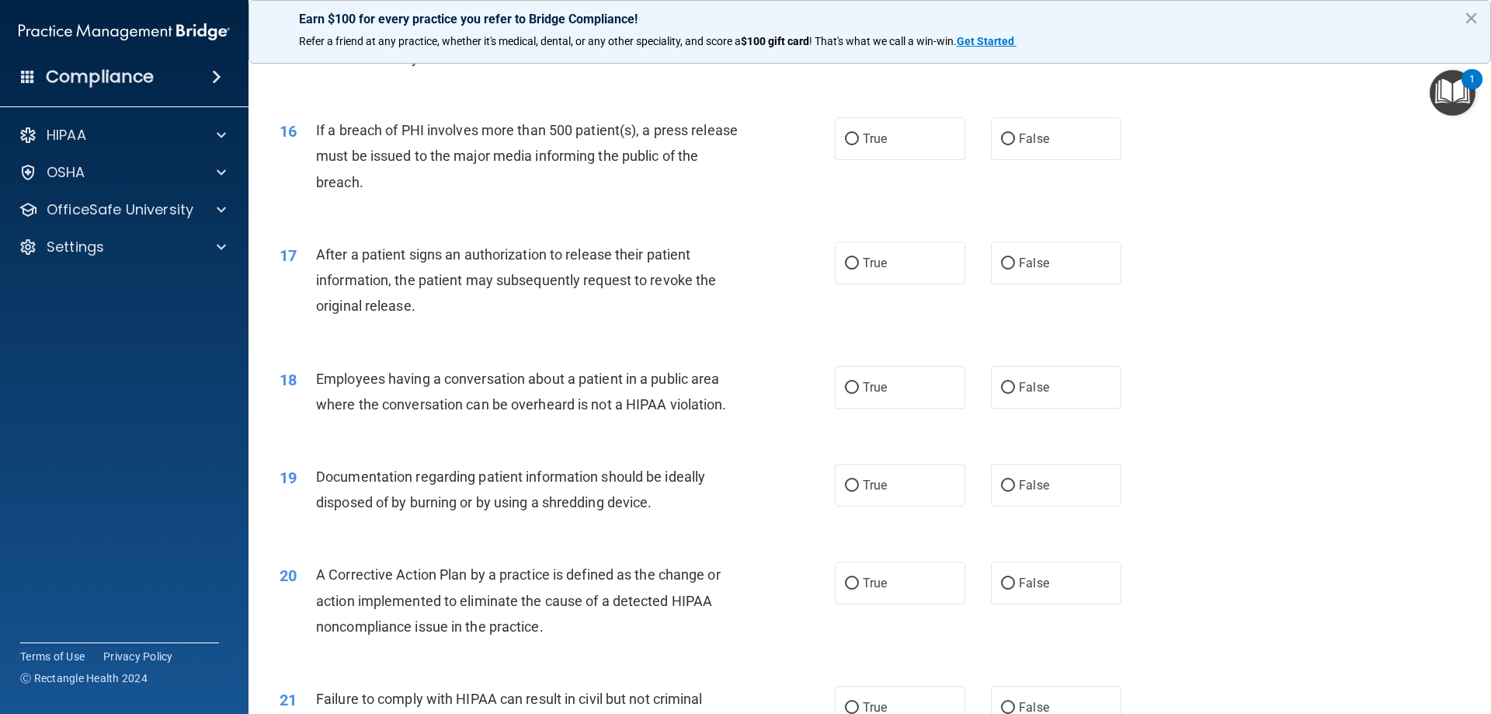
scroll to position [1708, 0]
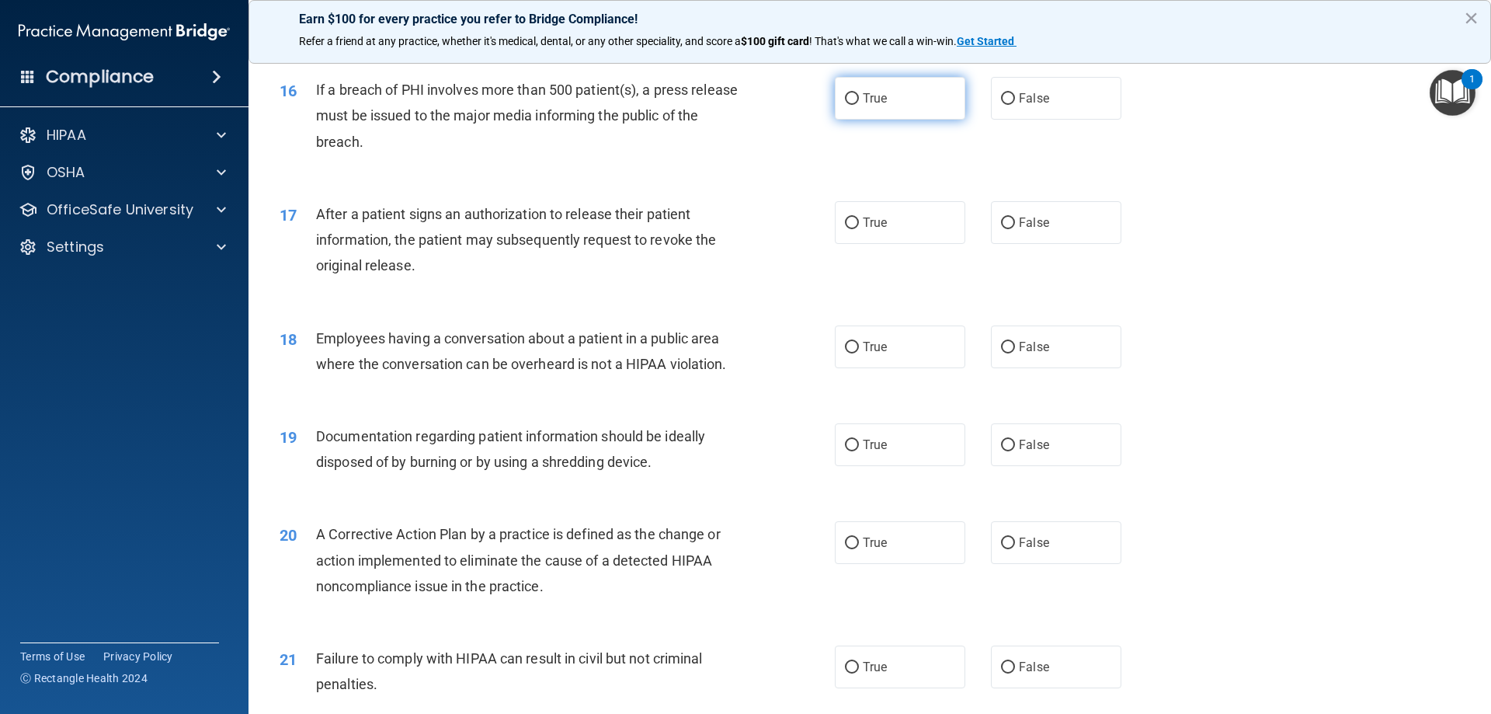
click at [850, 105] on input "True" at bounding box center [852, 99] width 14 height 12
radio input "true"
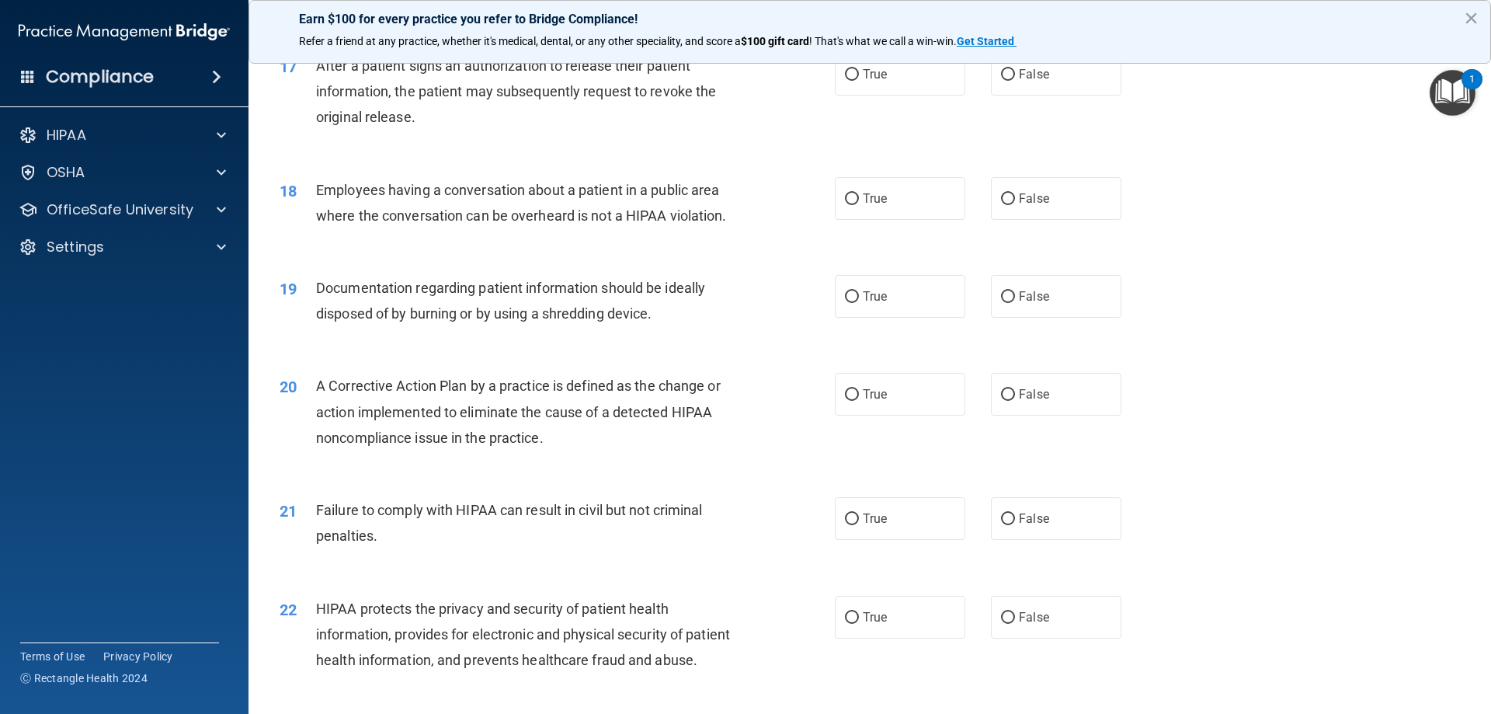
scroll to position [1864, 0]
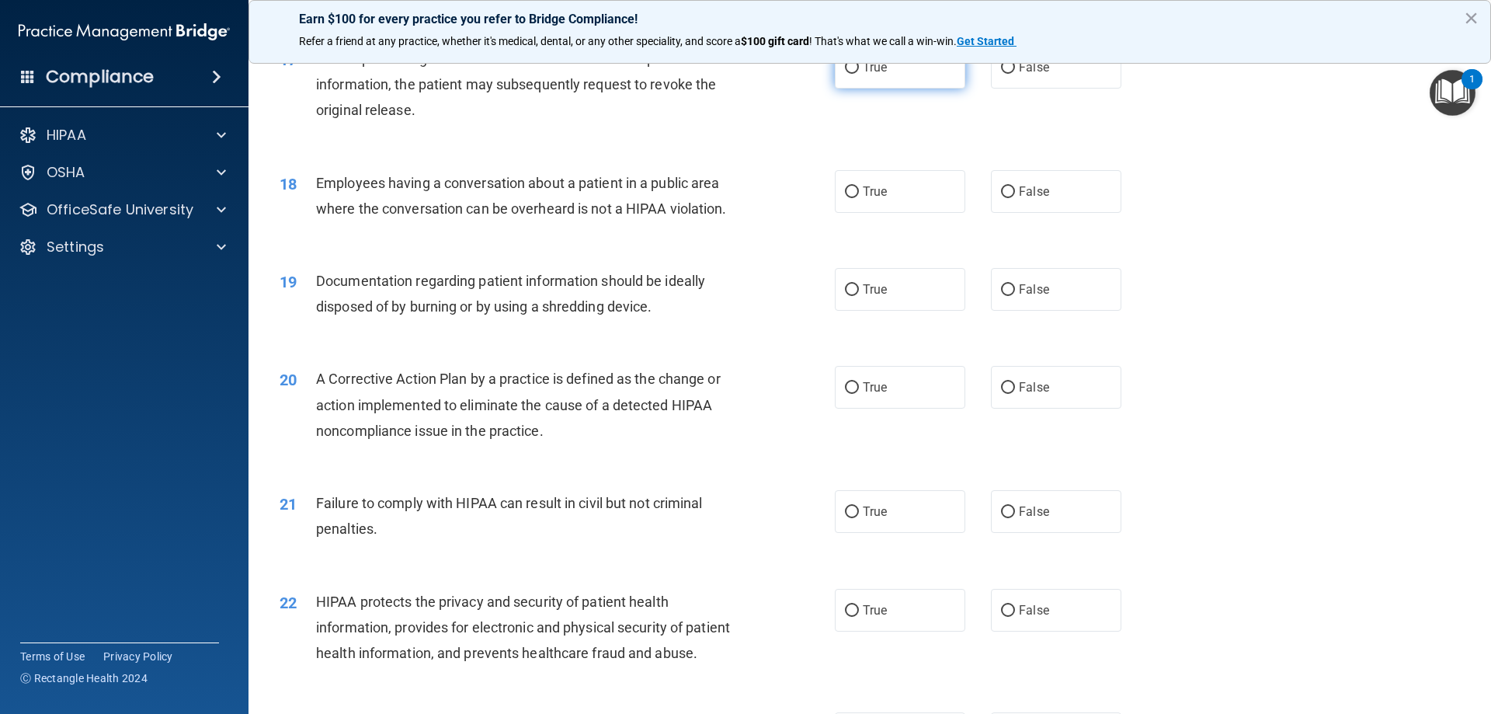
click at [881, 75] on span "True" at bounding box center [875, 67] width 24 height 15
click at [859, 74] on input "True" at bounding box center [852, 68] width 14 height 12
radio input "true"
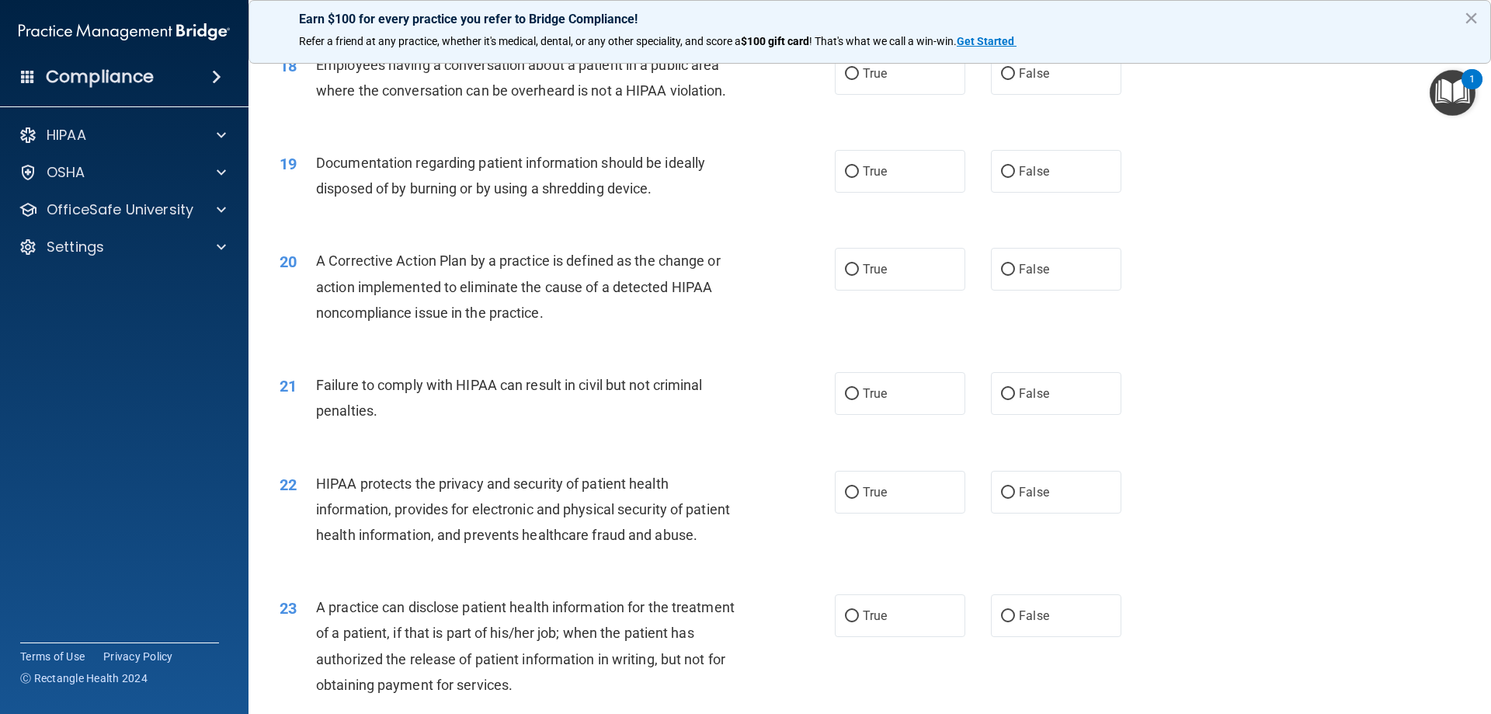
scroll to position [1941, 0]
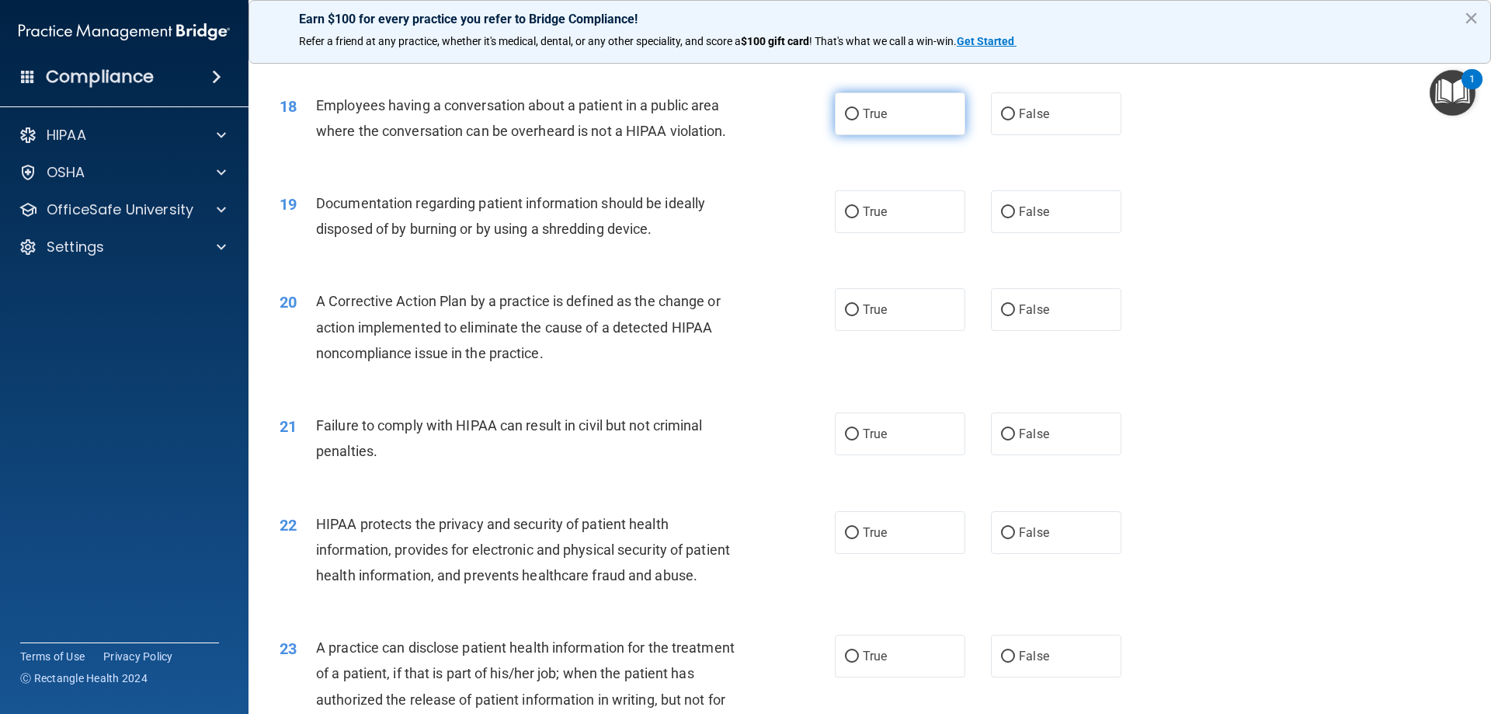
click at [863, 121] on span "True" at bounding box center [875, 113] width 24 height 15
click at [859, 120] on input "True" at bounding box center [852, 115] width 14 height 12
radio input "true"
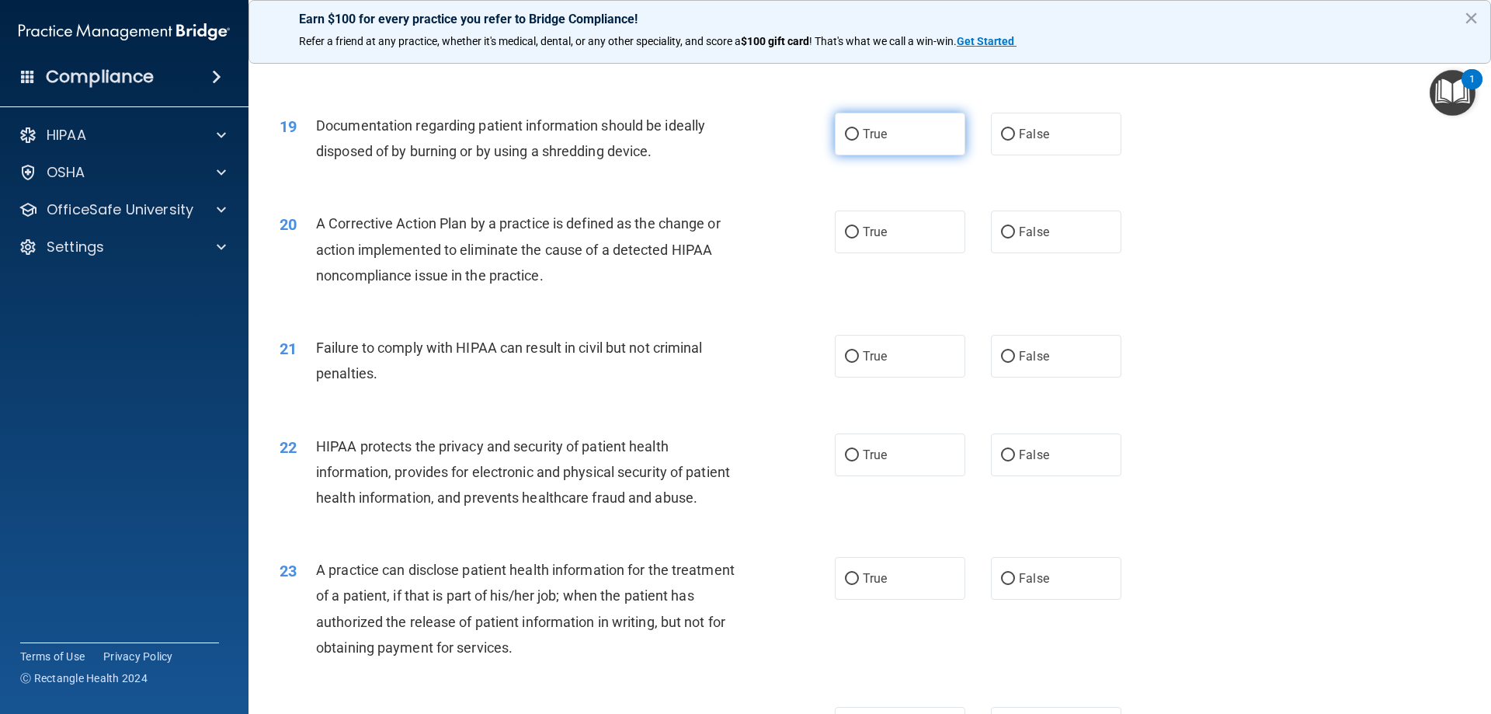
click at [870, 141] on span "True" at bounding box center [875, 134] width 24 height 15
click at [859, 141] on input "True" at bounding box center [852, 135] width 14 height 12
radio input "true"
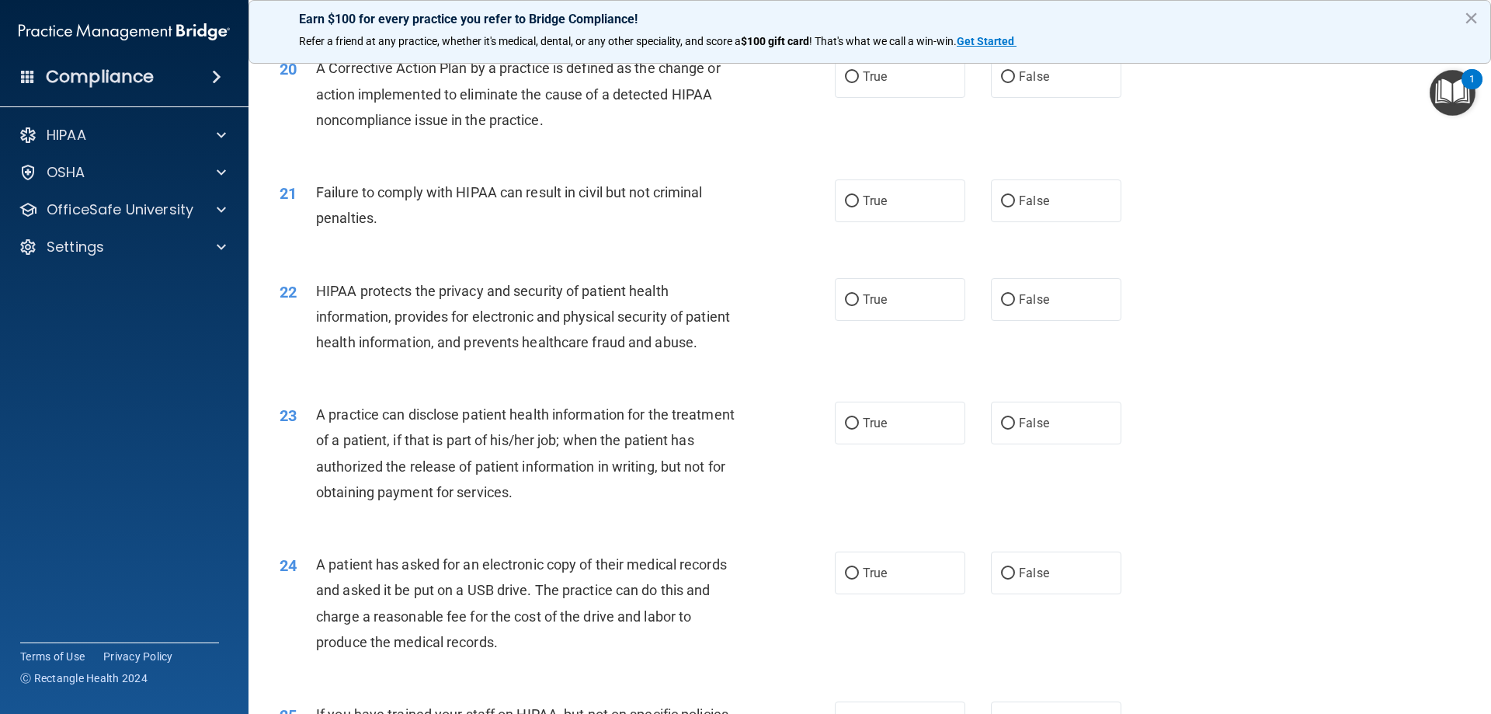
scroll to position [2097, 0]
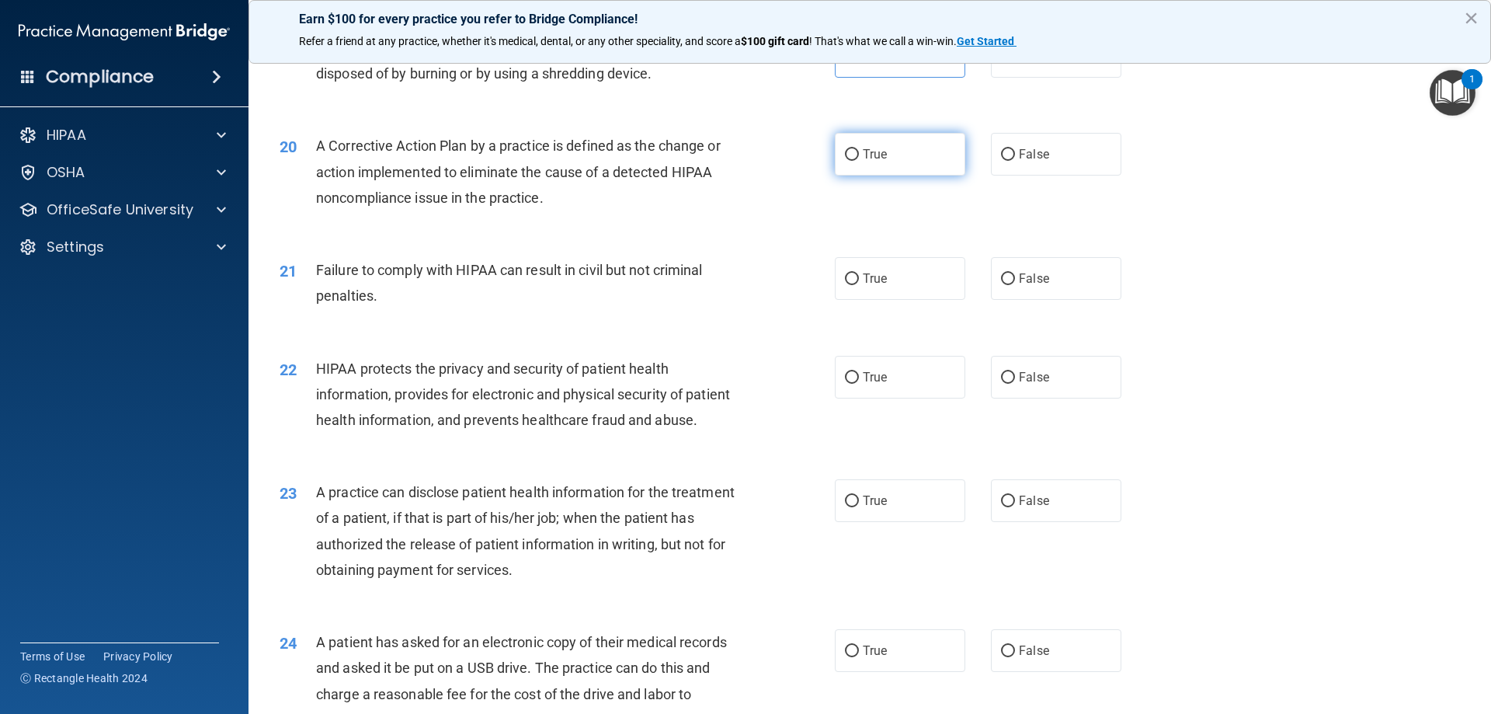
click at [863, 175] on label "True" at bounding box center [900, 154] width 130 height 43
click at [859, 161] on input "True" at bounding box center [852, 155] width 14 height 12
radio input "true"
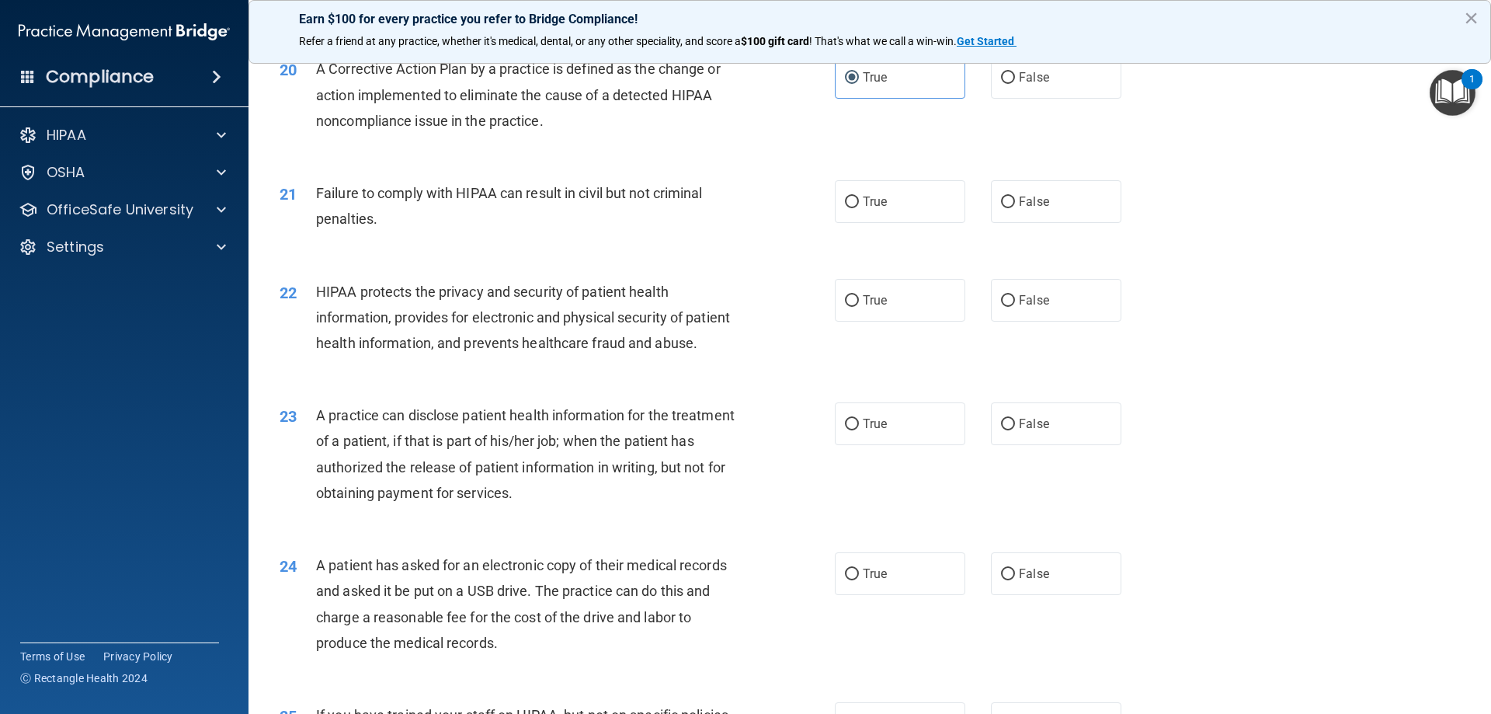
scroll to position [2174, 0]
click at [1009, 222] on label "False" at bounding box center [1056, 200] width 130 height 43
click at [1009, 207] on input "False" at bounding box center [1008, 202] width 14 height 12
radio input "true"
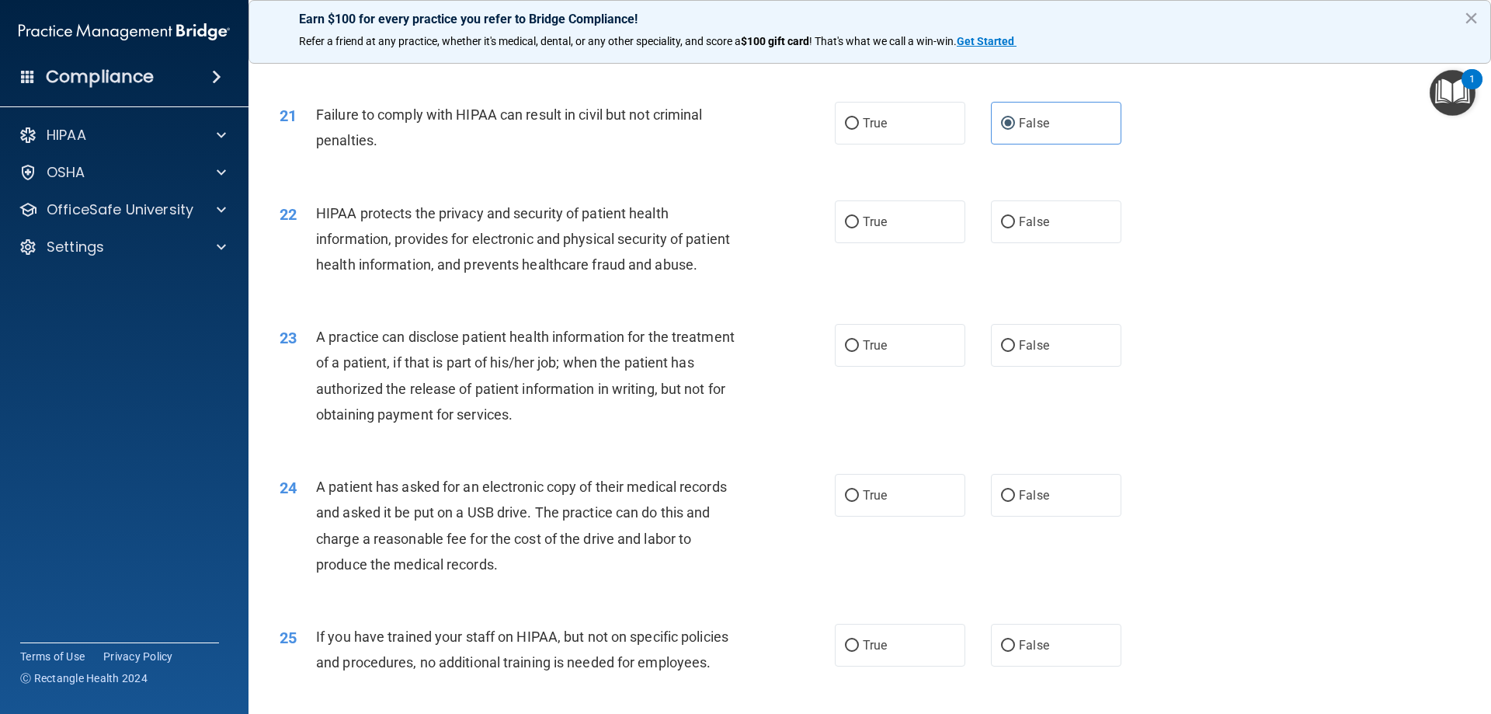
drag, startPoint x: 867, startPoint y: 244, endPoint x: 818, endPoint y: 275, distance: 57.9
click at [867, 229] on span "True" at bounding box center [875, 221] width 24 height 15
click at [859, 228] on input "True" at bounding box center [852, 223] width 14 height 12
radio input "true"
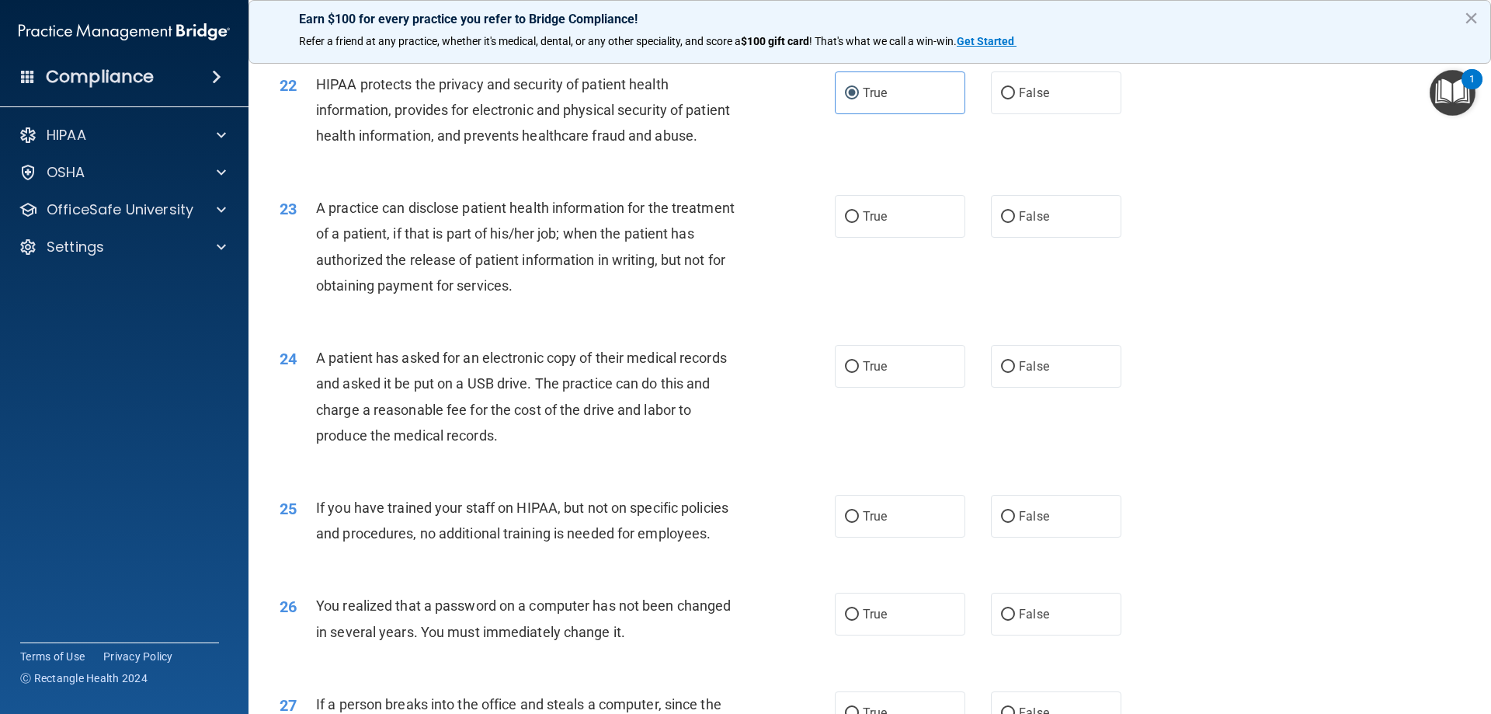
scroll to position [2407, 0]
